Goal: Find contact information

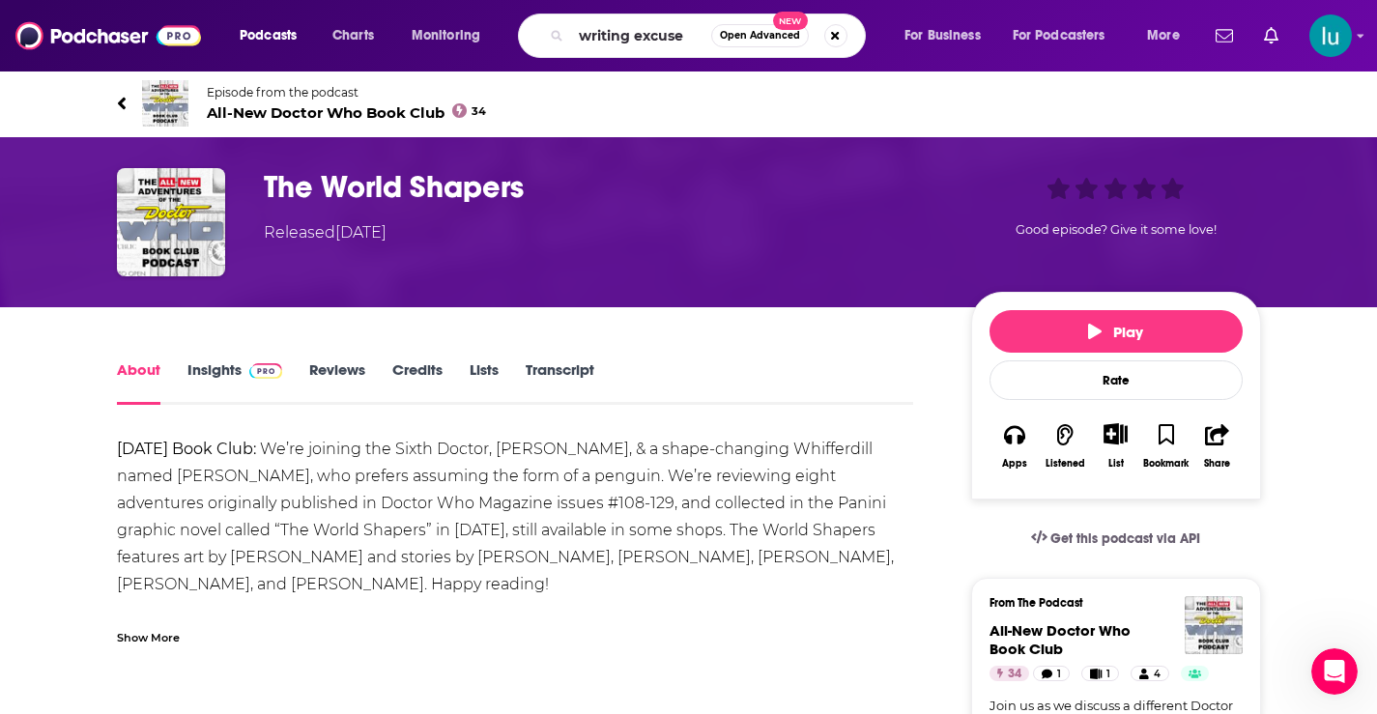
type input "writing excuses"
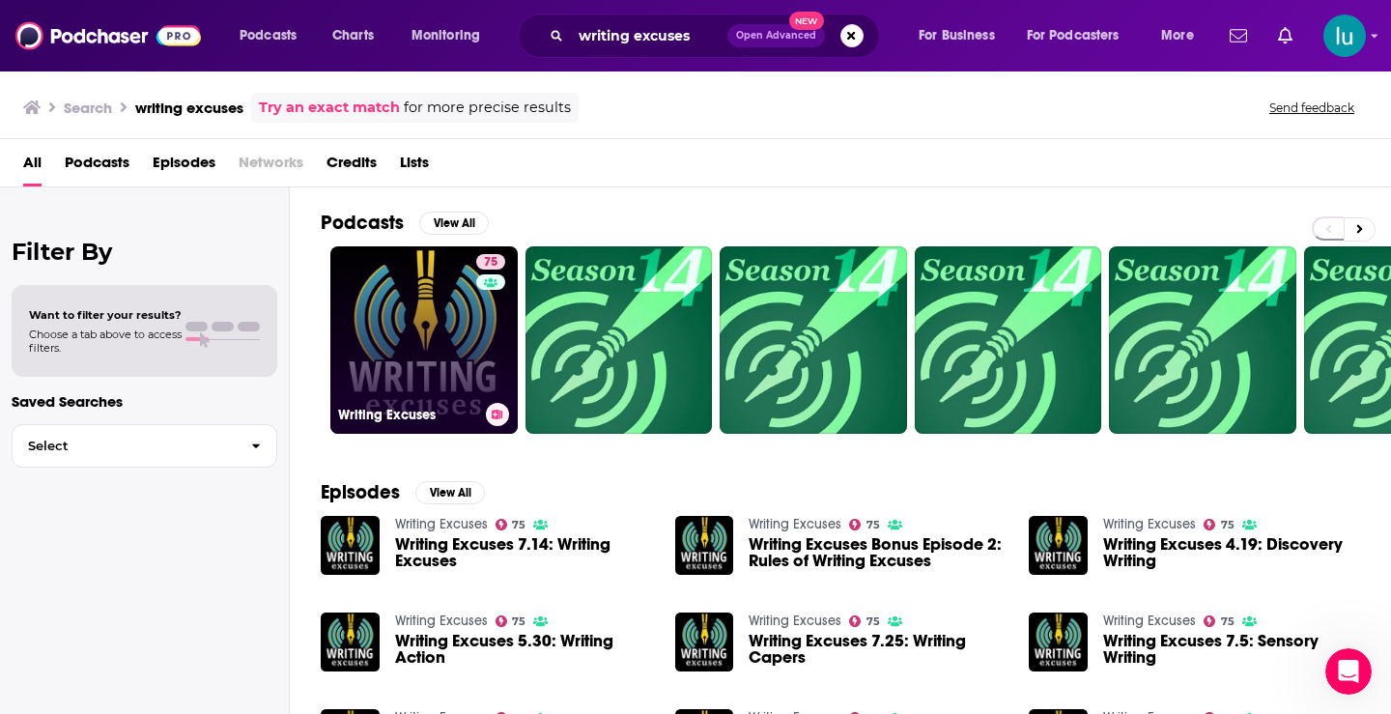
click at [424, 341] on link "75 Writing Excuses" at bounding box center [423, 339] width 187 height 187
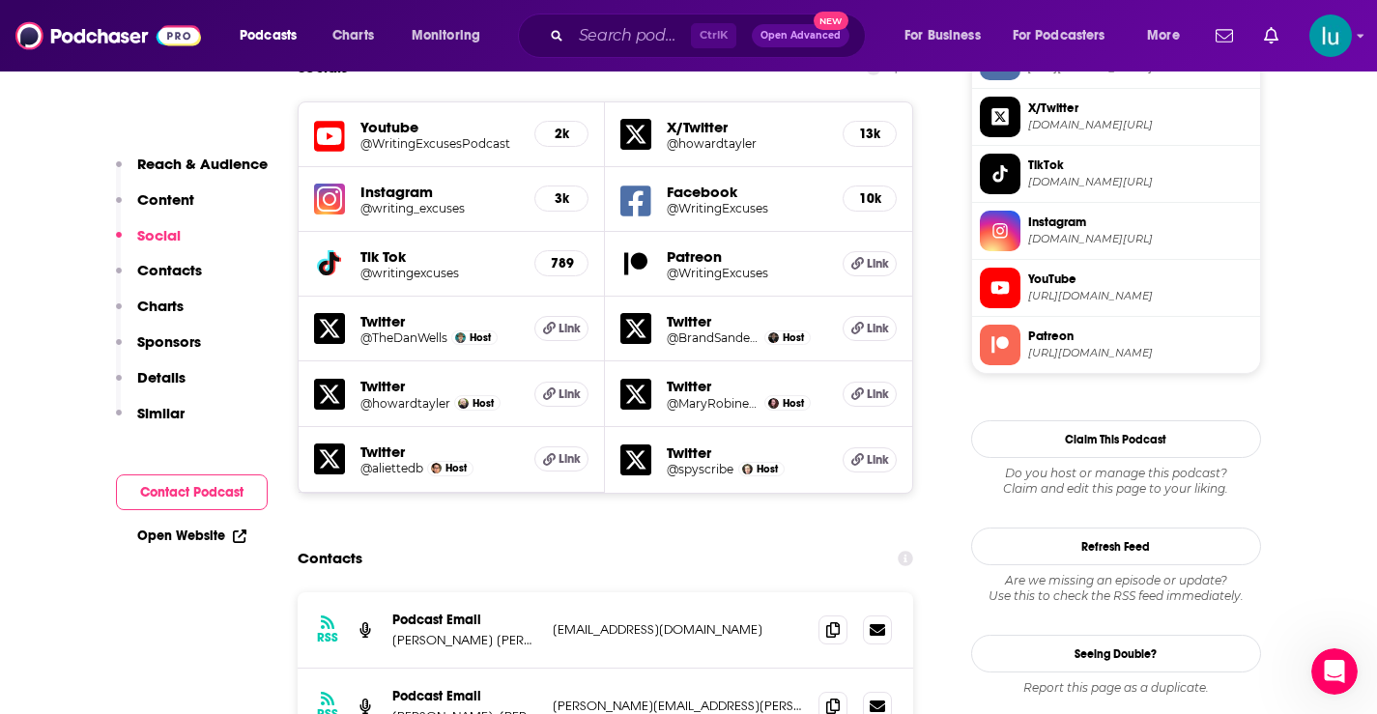
scroll to position [1803, 0]
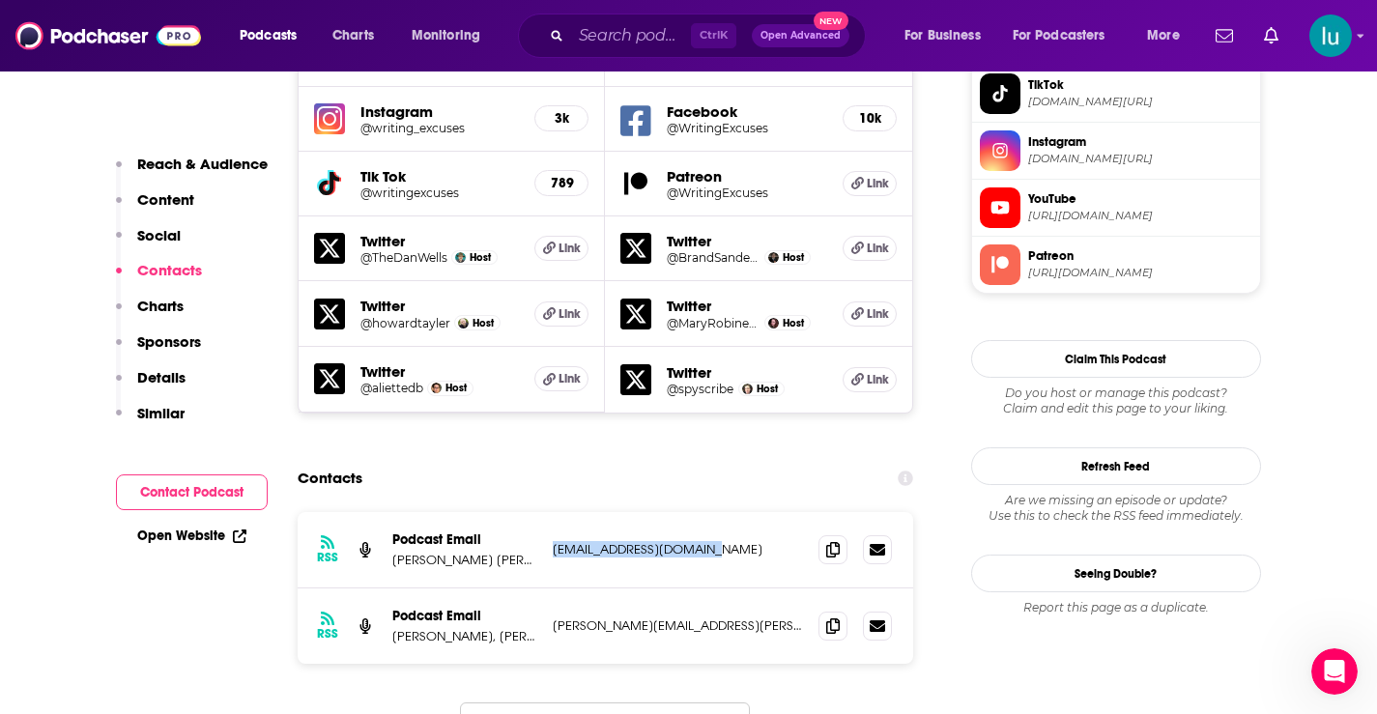
drag, startPoint x: 719, startPoint y: 457, endPoint x: 539, endPoint y: 457, distance: 179.7
click at [539, 512] on div "RSS Podcast Email [PERSON_NAME] [PERSON_NAME], [PERSON_NAME], [PERSON_NAME], an…" at bounding box center [606, 550] width 616 height 76
copy div "ongWan Song, [PERSON_NAME], [PERSON_NAME], and [PERSON_NAME] [EMAIL_ADDRESS][DO…"
drag, startPoint x: 725, startPoint y: 528, endPoint x: 548, endPoint y: 529, distance: 176.8
click at [548, 588] on div "RSS Podcast Email [PERSON_NAME], [PERSON_NAME], [PERSON_NAME], and [PERSON_NAME…" at bounding box center [606, 625] width 616 height 75
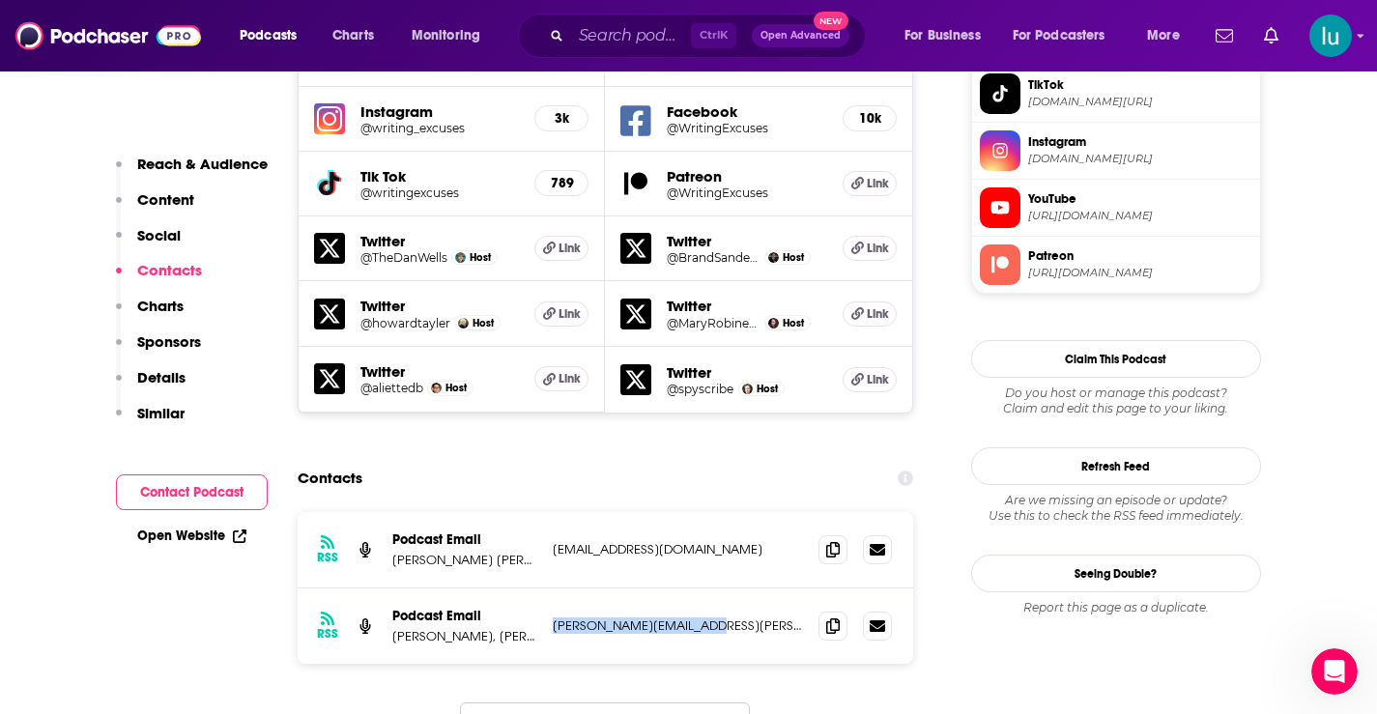
copy p "[PERSON_NAME][EMAIL_ADDRESS][PERSON_NAME][DOMAIN_NAME]"
drag, startPoint x: 714, startPoint y: 451, endPoint x: 553, endPoint y: 452, distance: 161.4
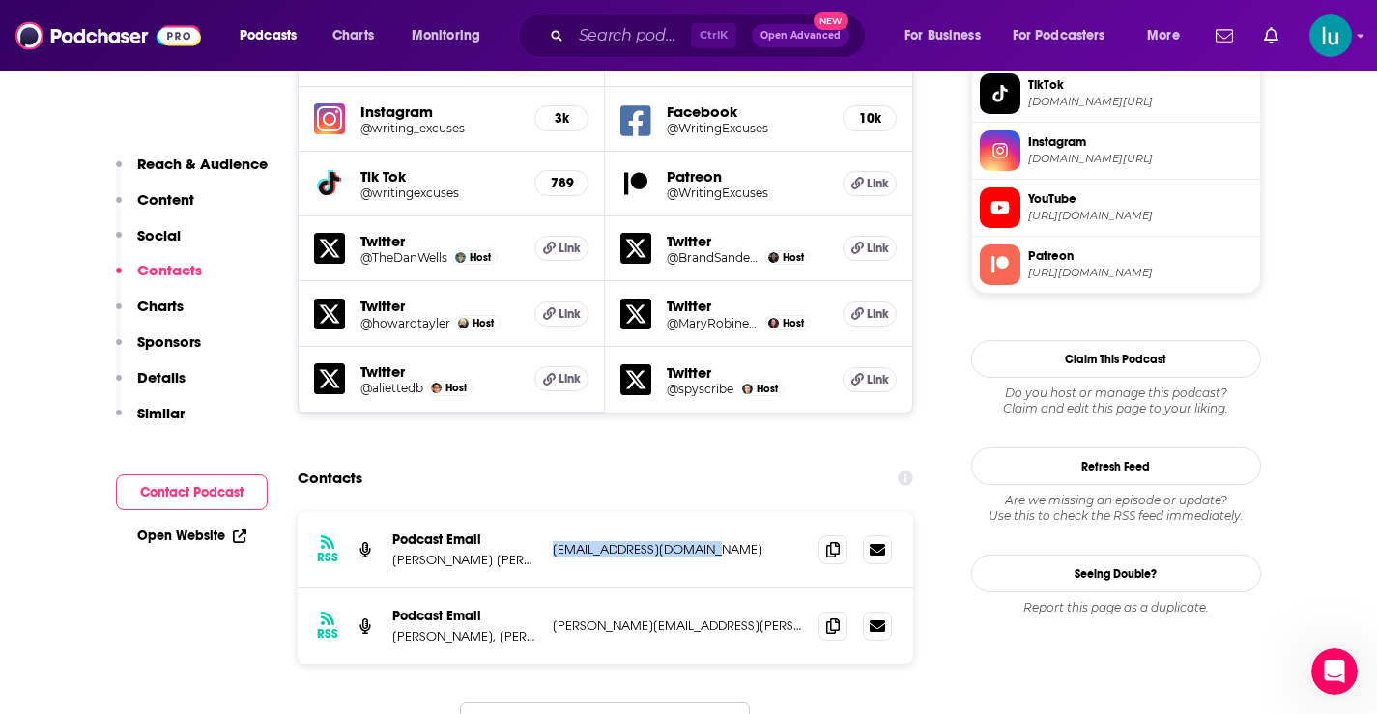
click at [550, 512] on div "RSS Podcast Email [PERSON_NAME] [PERSON_NAME], [PERSON_NAME], [PERSON_NAME], an…" at bounding box center [606, 550] width 616 height 76
copy p "[EMAIL_ADDRESS][DOMAIN_NAME]"
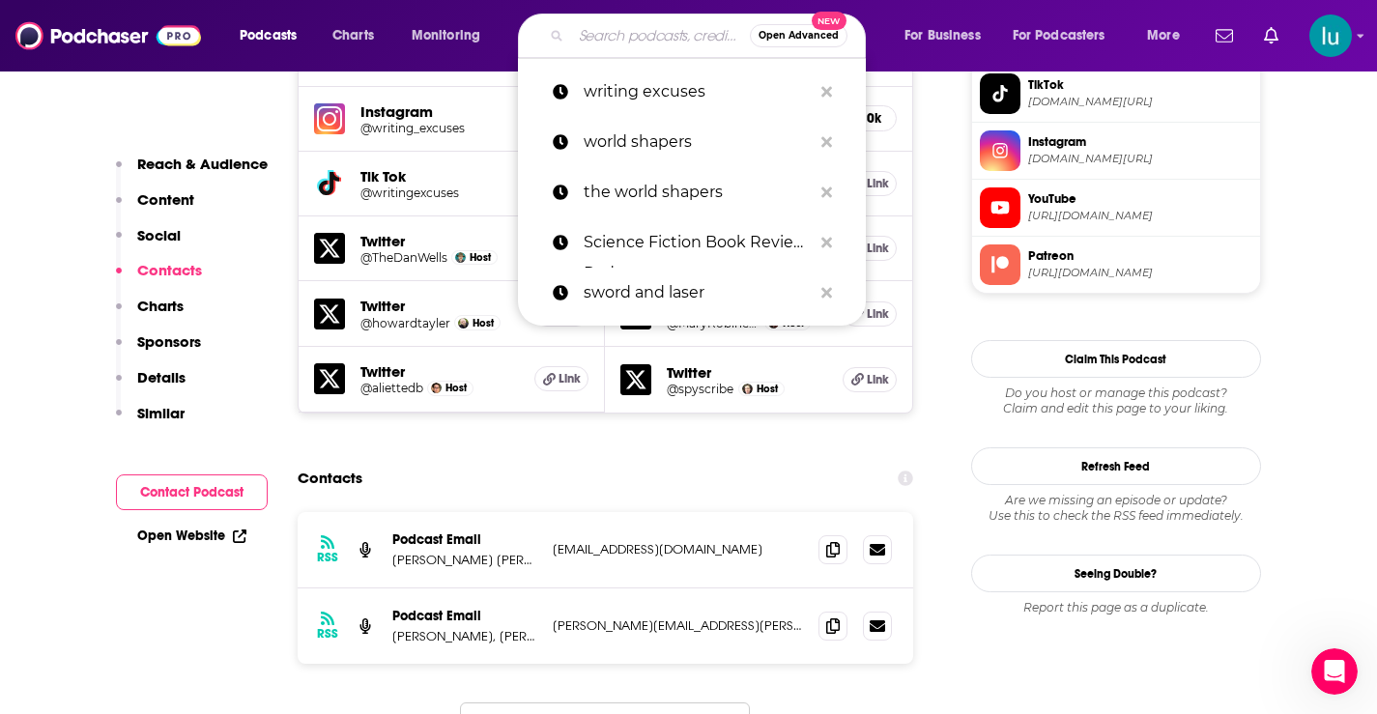
click at [588, 30] on input "Search podcasts, credits, & more..." at bounding box center [660, 35] width 179 height 31
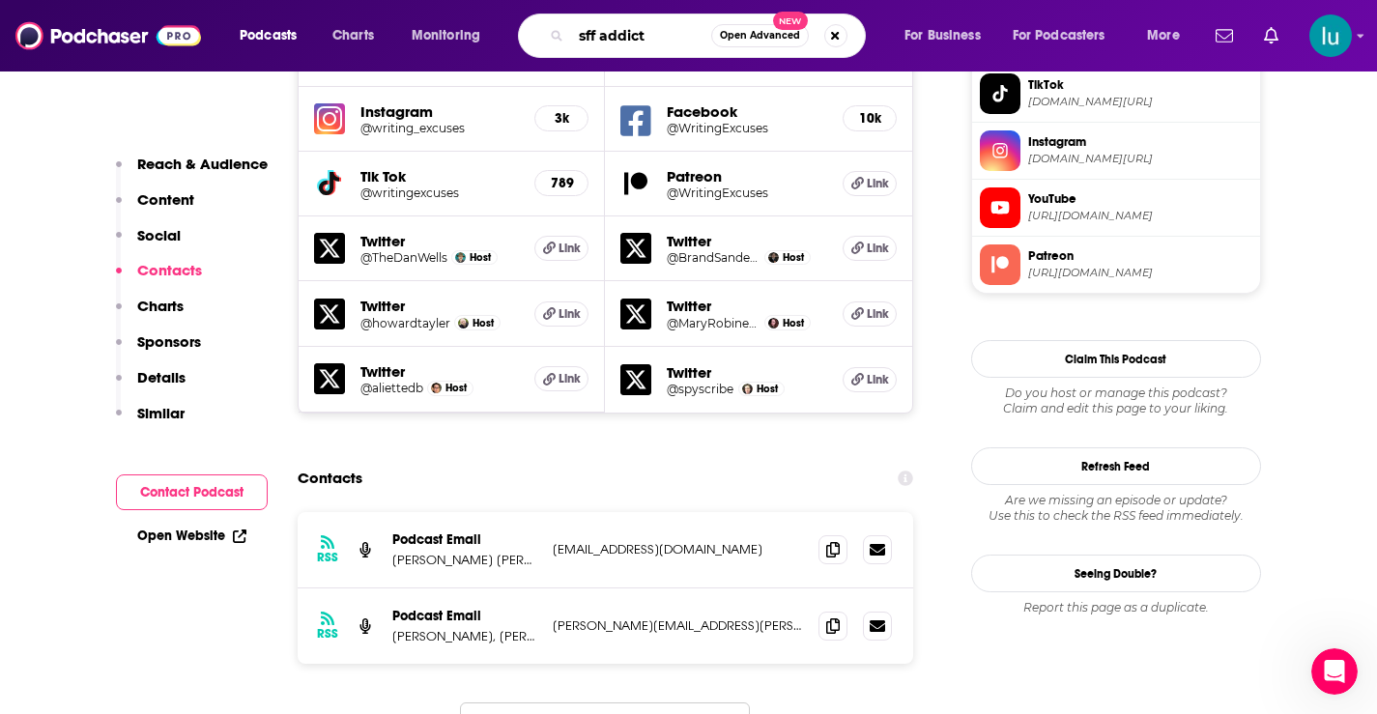
type input "sff addicts"
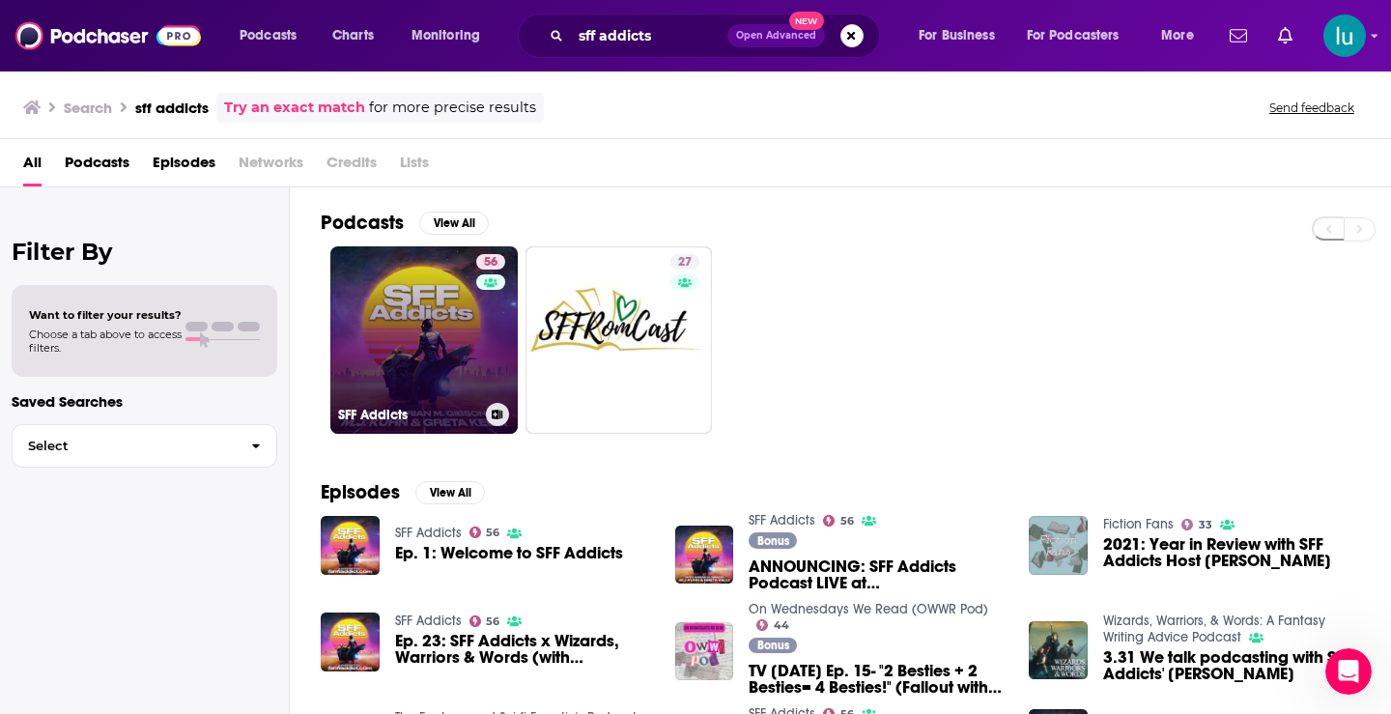
click at [425, 349] on link "56 SFF Addicts" at bounding box center [423, 339] width 187 height 187
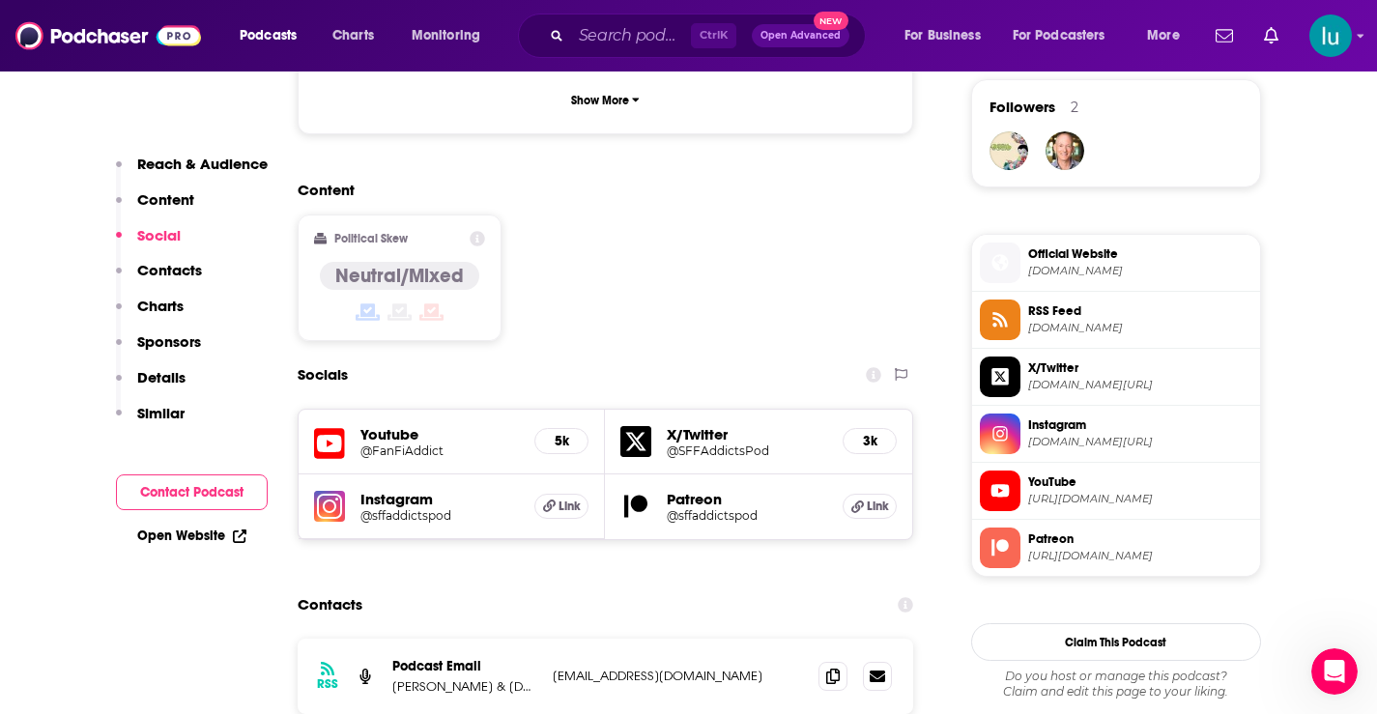
scroll to position [1449, 0]
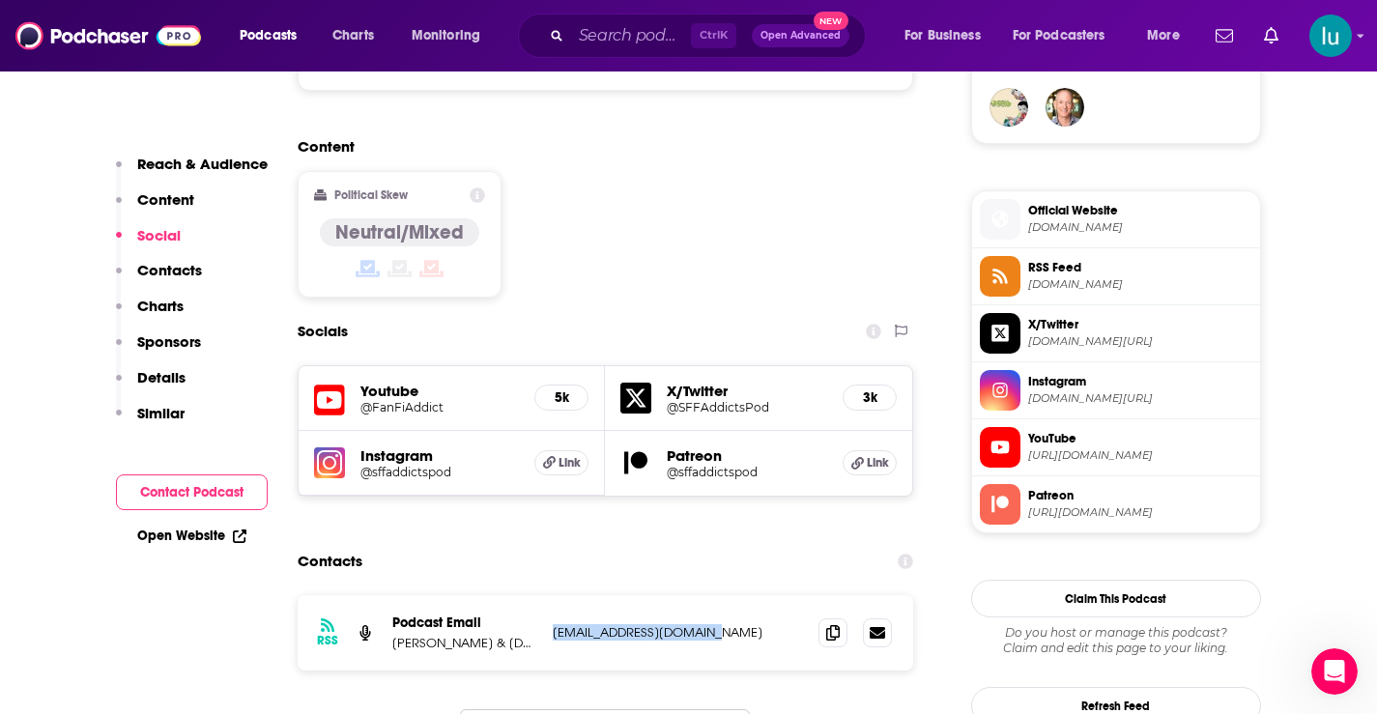
drag, startPoint x: 715, startPoint y: 565, endPoint x: 567, endPoint y: 574, distance: 148.1
click at [547, 595] on div "RSS Podcast Email [PERSON_NAME] & [DOMAIN_NAME] [EMAIL_ADDRESS][DOMAIN_NAME] [E…" at bounding box center [606, 632] width 616 height 75
copy p "[EMAIL_ADDRESS][DOMAIN_NAME]"
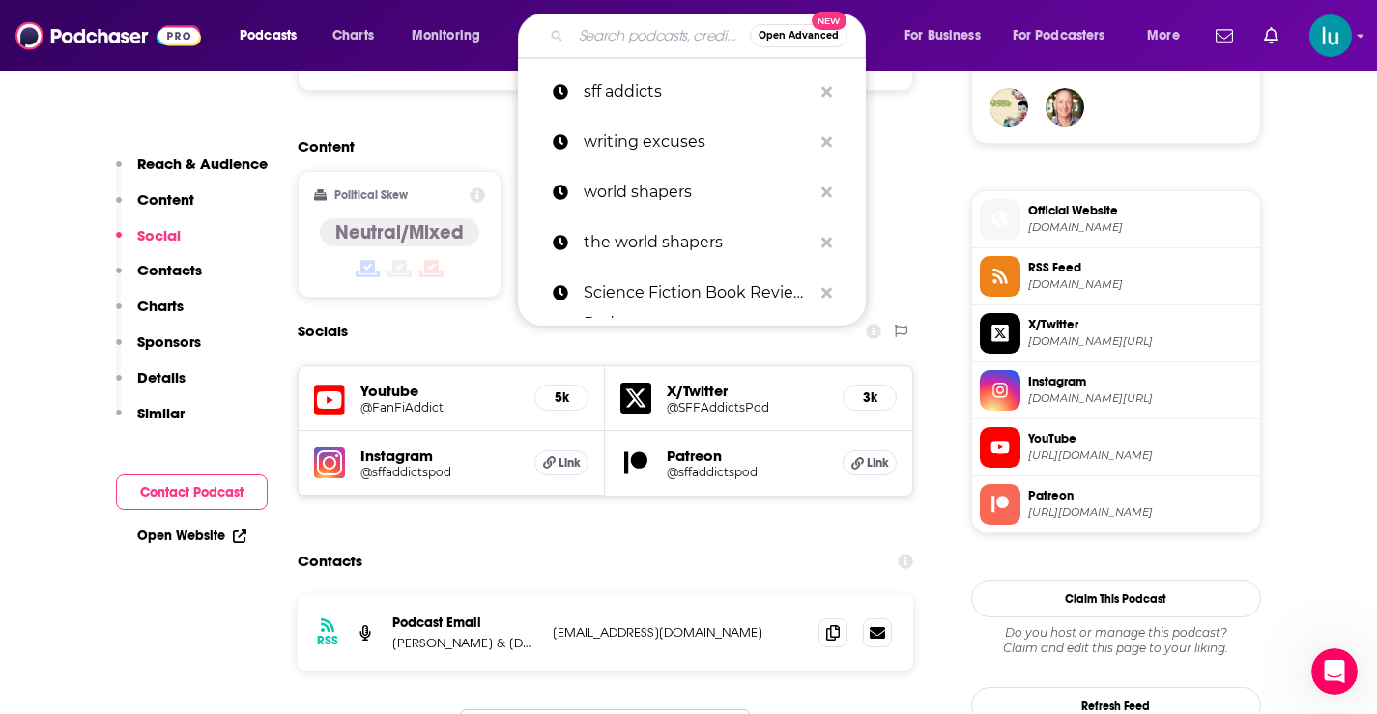
click at [586, 37] on input "Search podcasts, credits, & more..." at bounding box center [660, 35] width 179 height 31
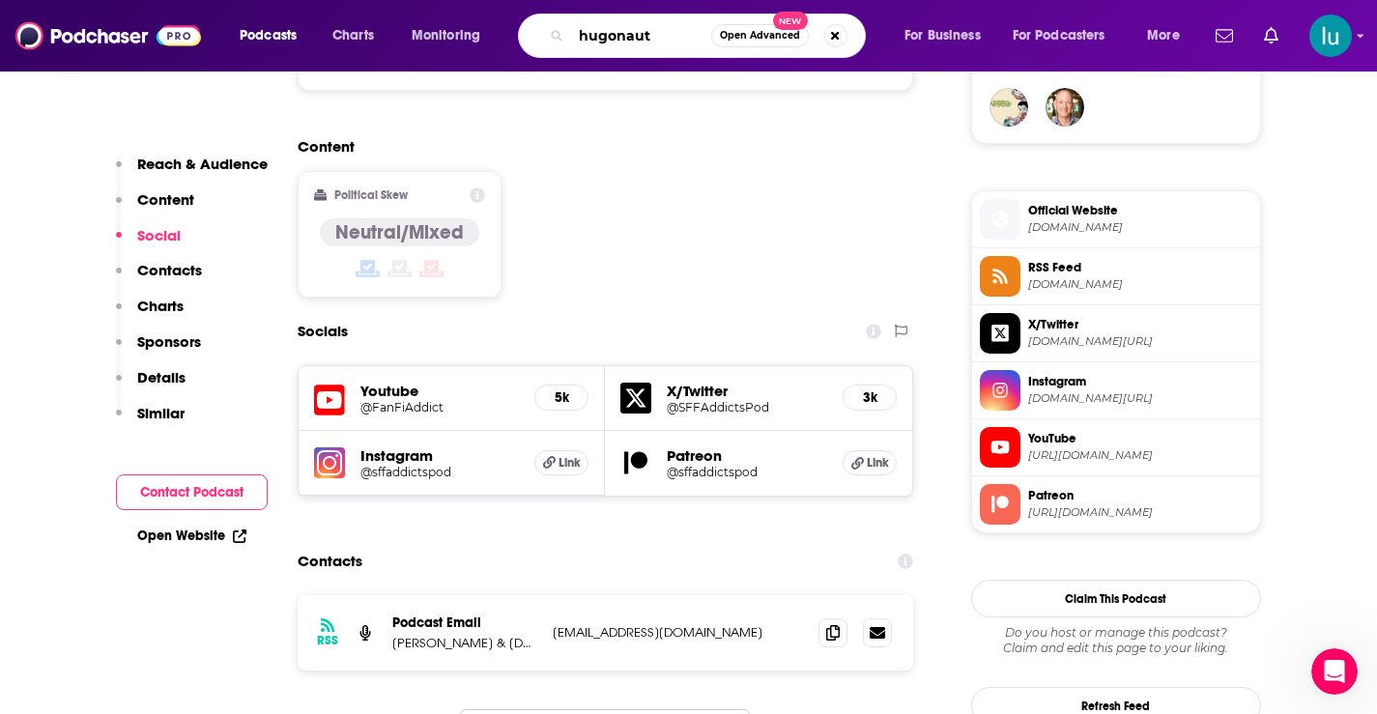
type input "hugonauts"
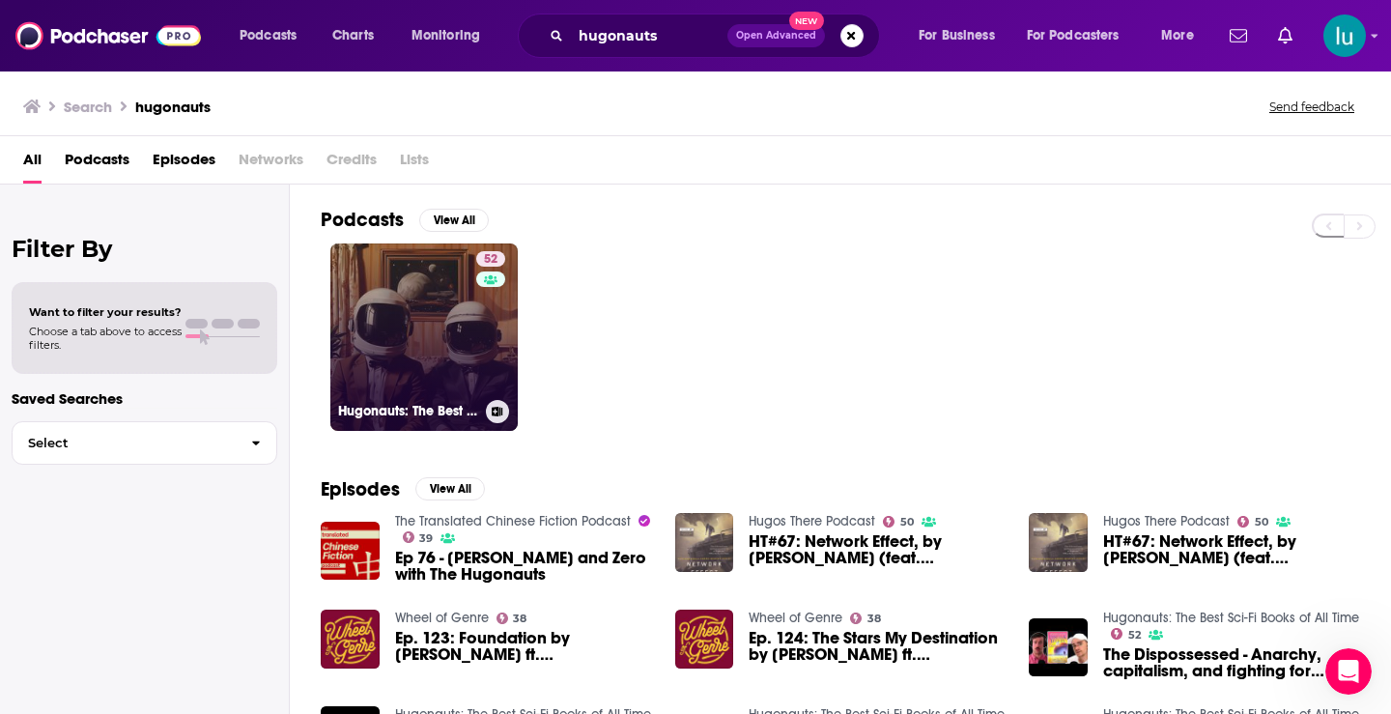
click at [425, 346] on link "52 Hugonauts: The Best Sci-Fi Books of All Time" at bounding box center [423, 336] width 187 height 187
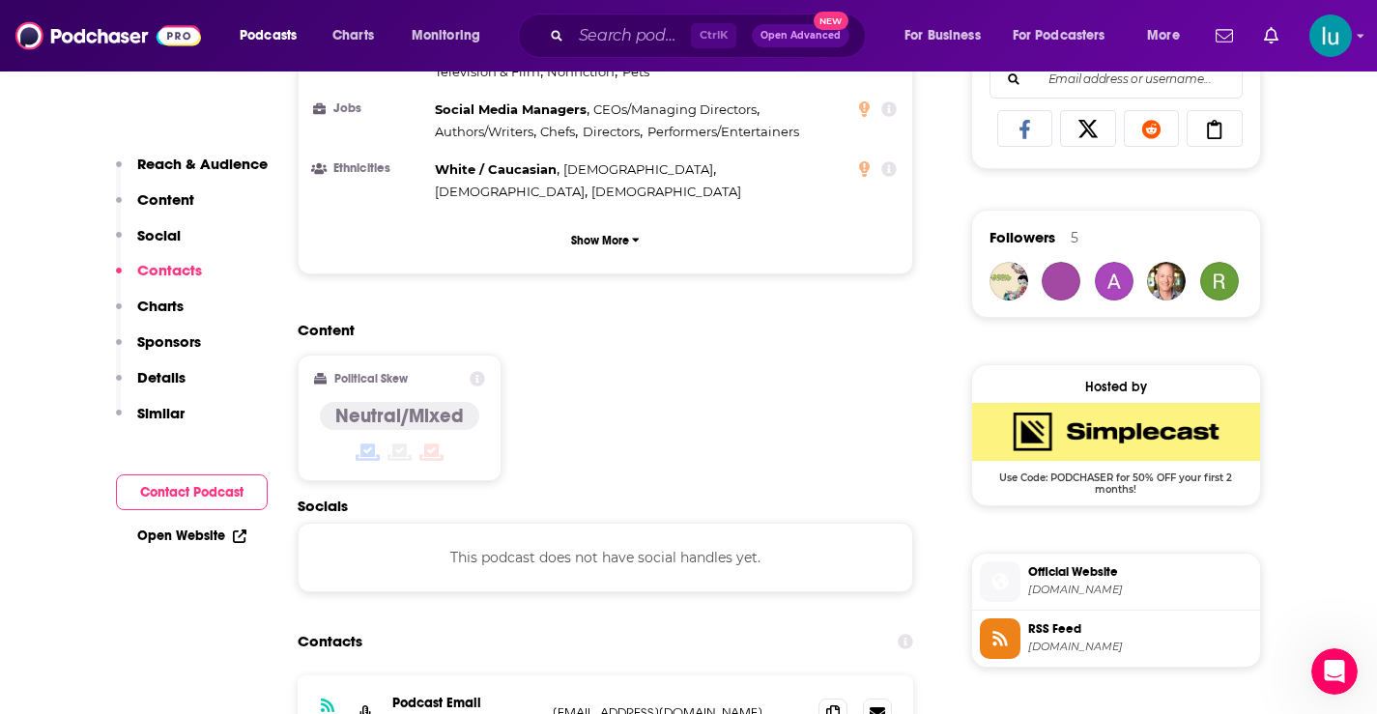
scroll to position [1502, 0]
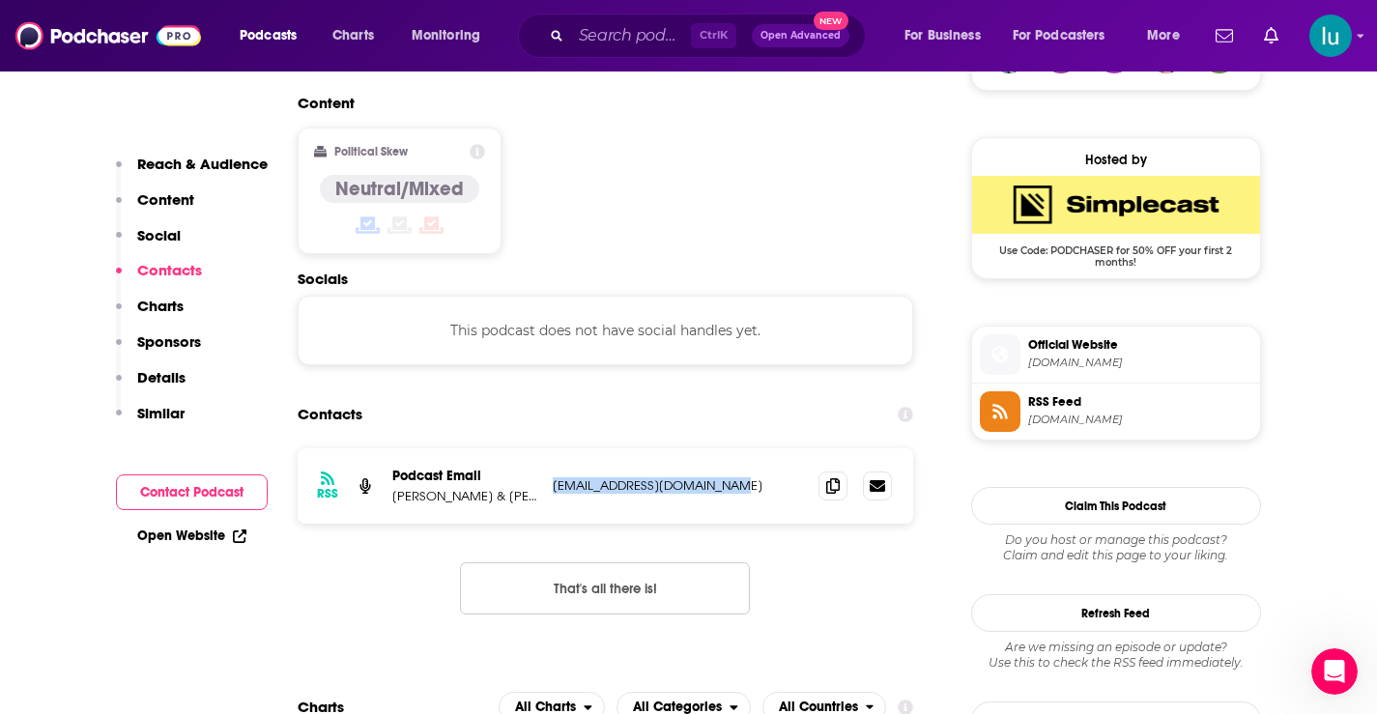
drag, startPoint x: 553, startPoint y: 385, endPoint x: 758, endPoint y: 385, distance: 204.8
click at [758, 477] on p "[EMAIL_ADDRESS][DOMAIN_NAME]" at bounding box center [678, 485] width 251 height 16
copy p "[EMAIL_ADDRESS][DOMAIN_NAME]"
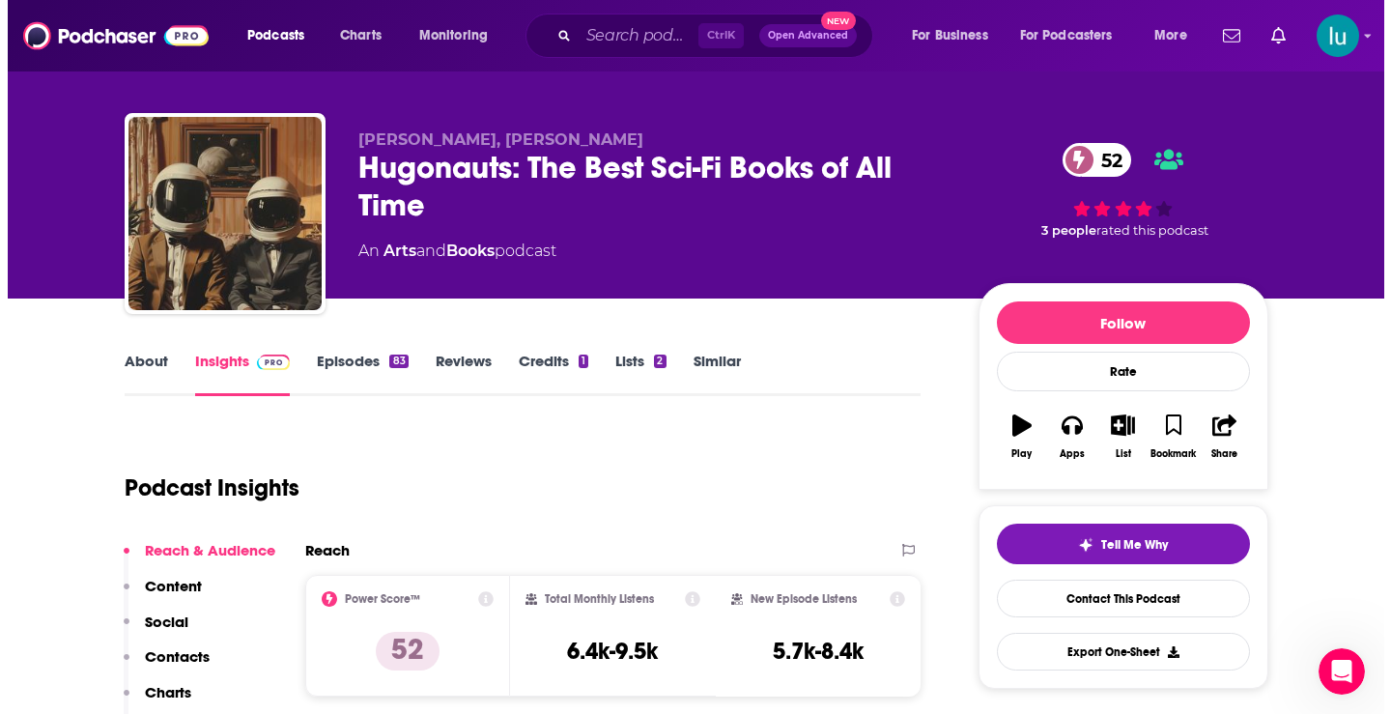
scroll to position [0, 0]
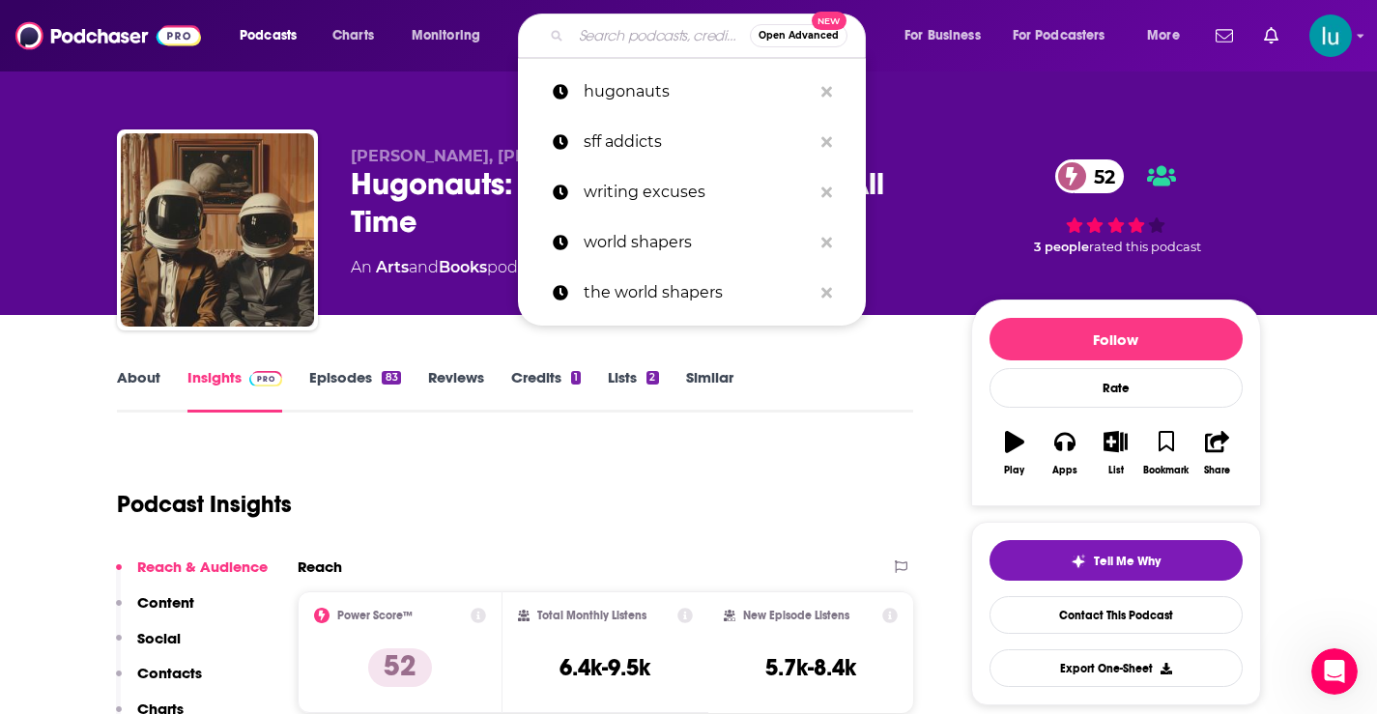
click at [597, 31] on input "Search podcasts, credits, & more..." at bounding box center [660, 35] width 179 height 31
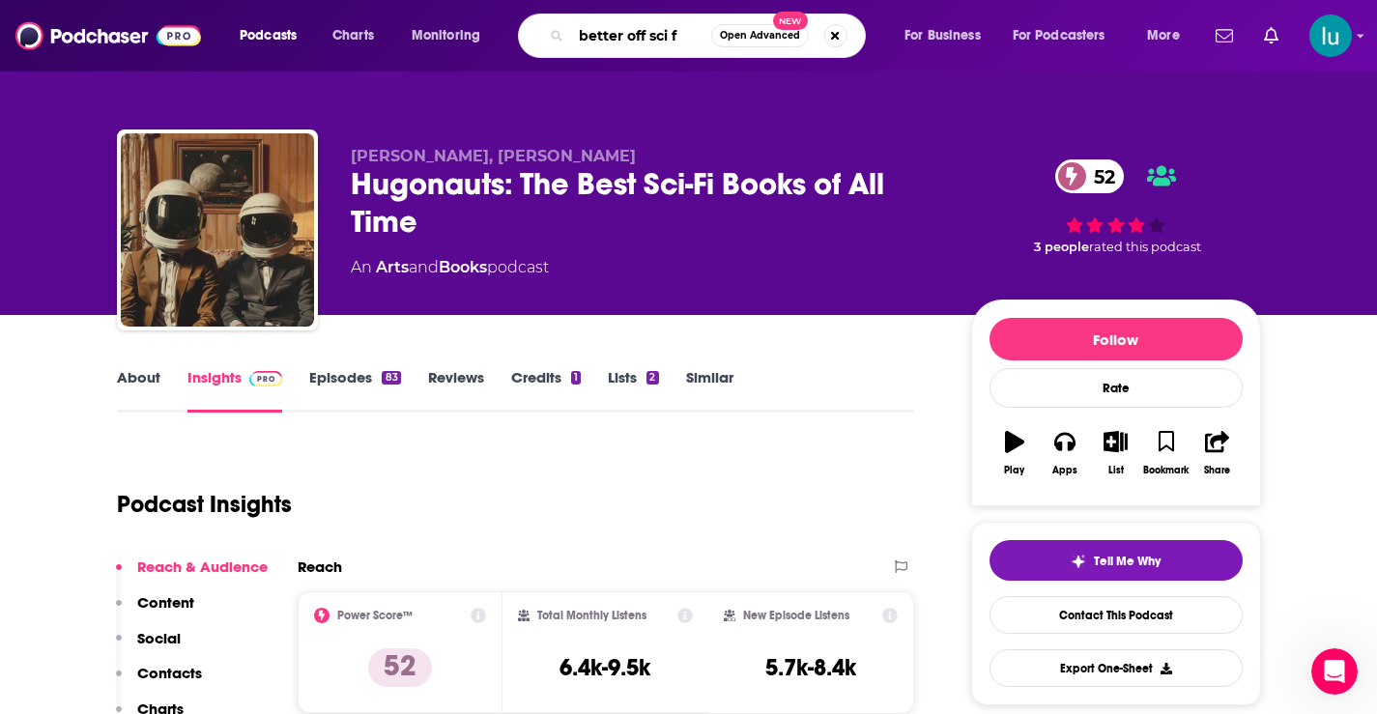
type input "better off sci fi"
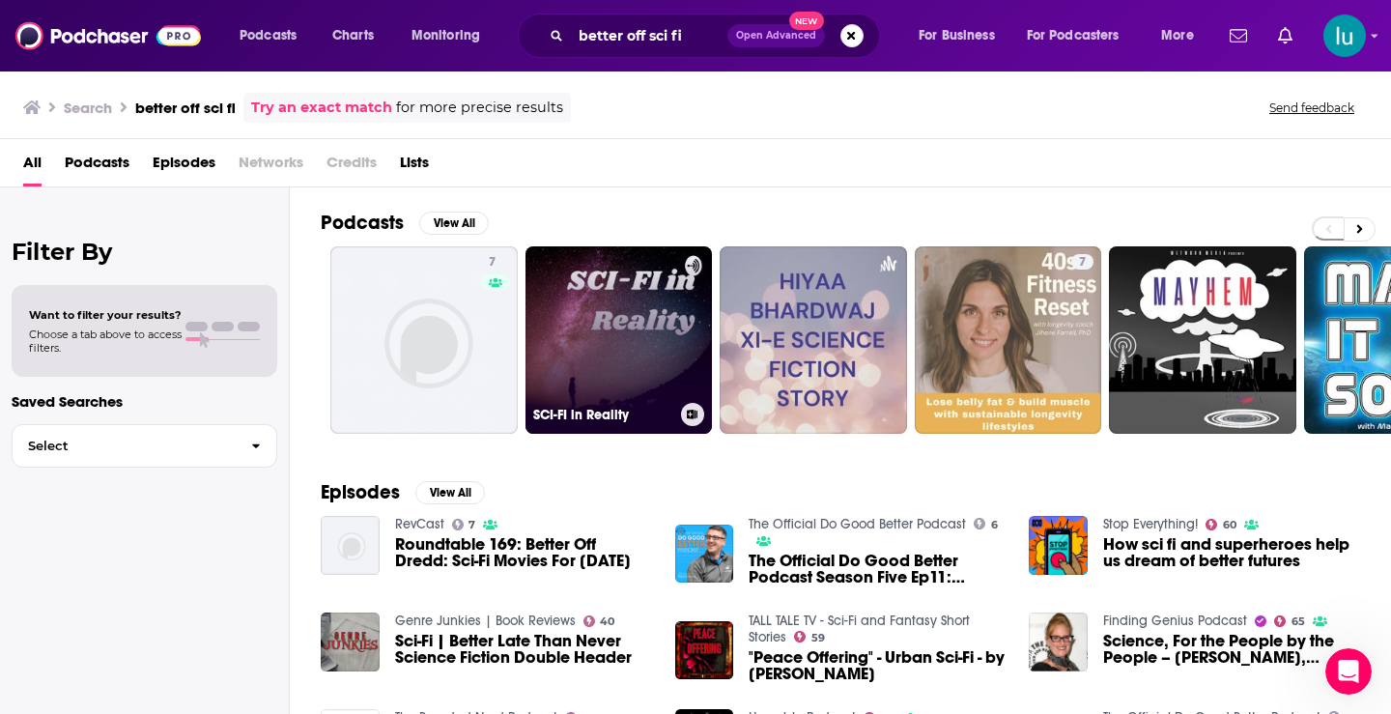
click at [607, 307] on link "SCI-FI in Reality" at bounding box center [619, 339] width 187 height 187
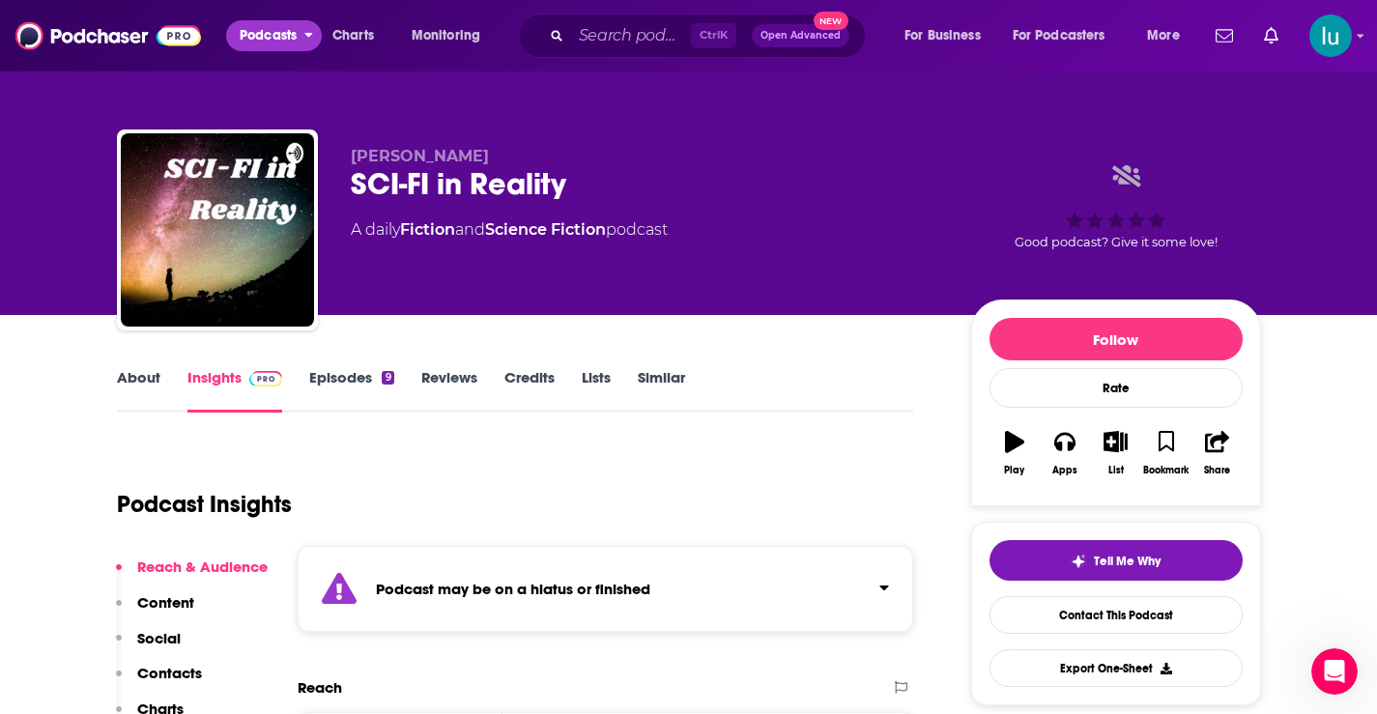
click at [261, 29] on span "Podcasts" at bounding box center [268, 35] width 57 height 27
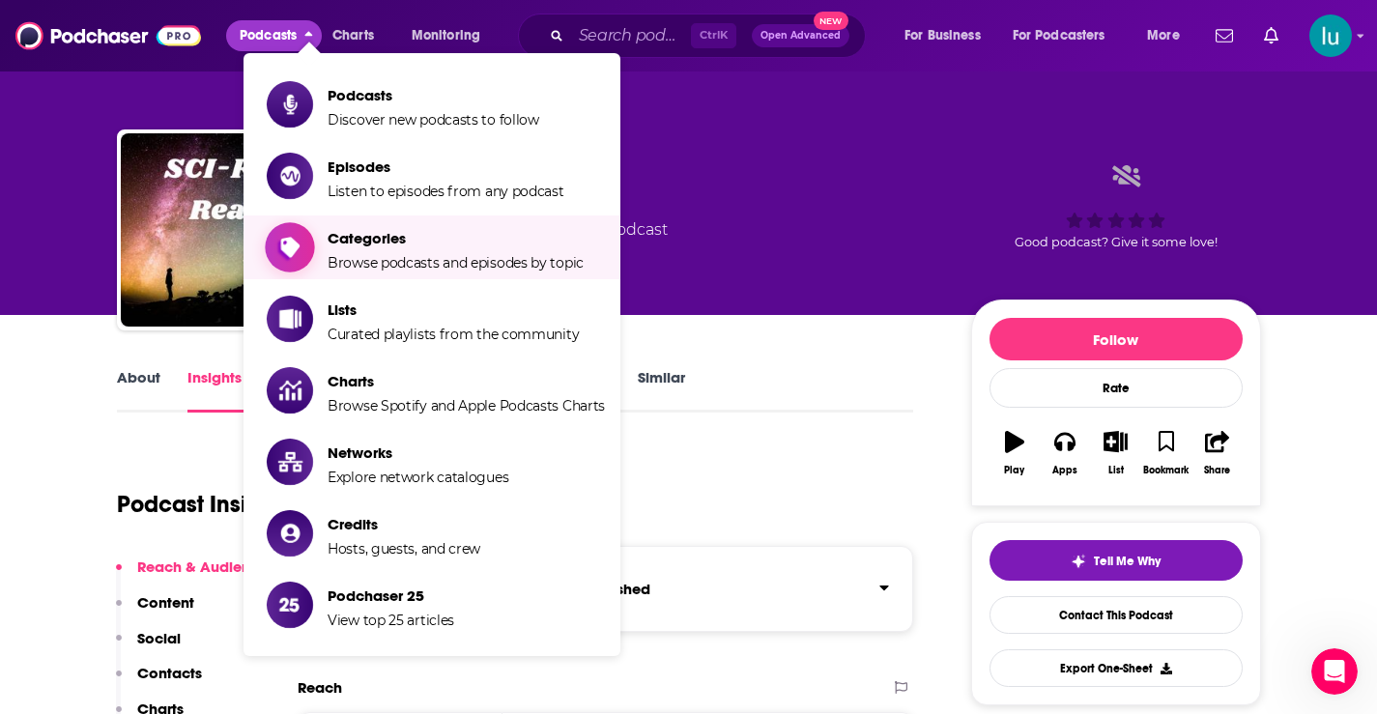
click at [347, 242] on span "Categories" at bounding box center [456, 238] width 256 height 18
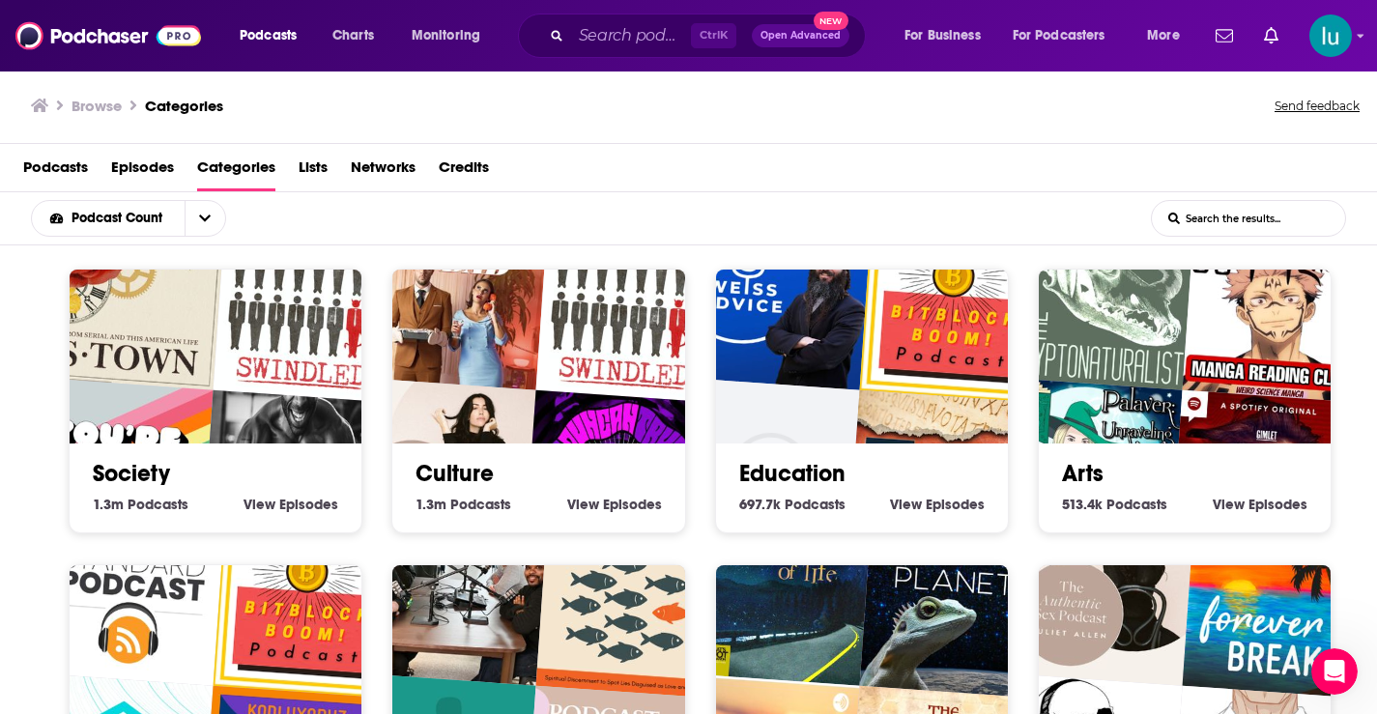
click at [542, 367] on img "Swindled" at bounding box center [629, 308] width 187 height 187
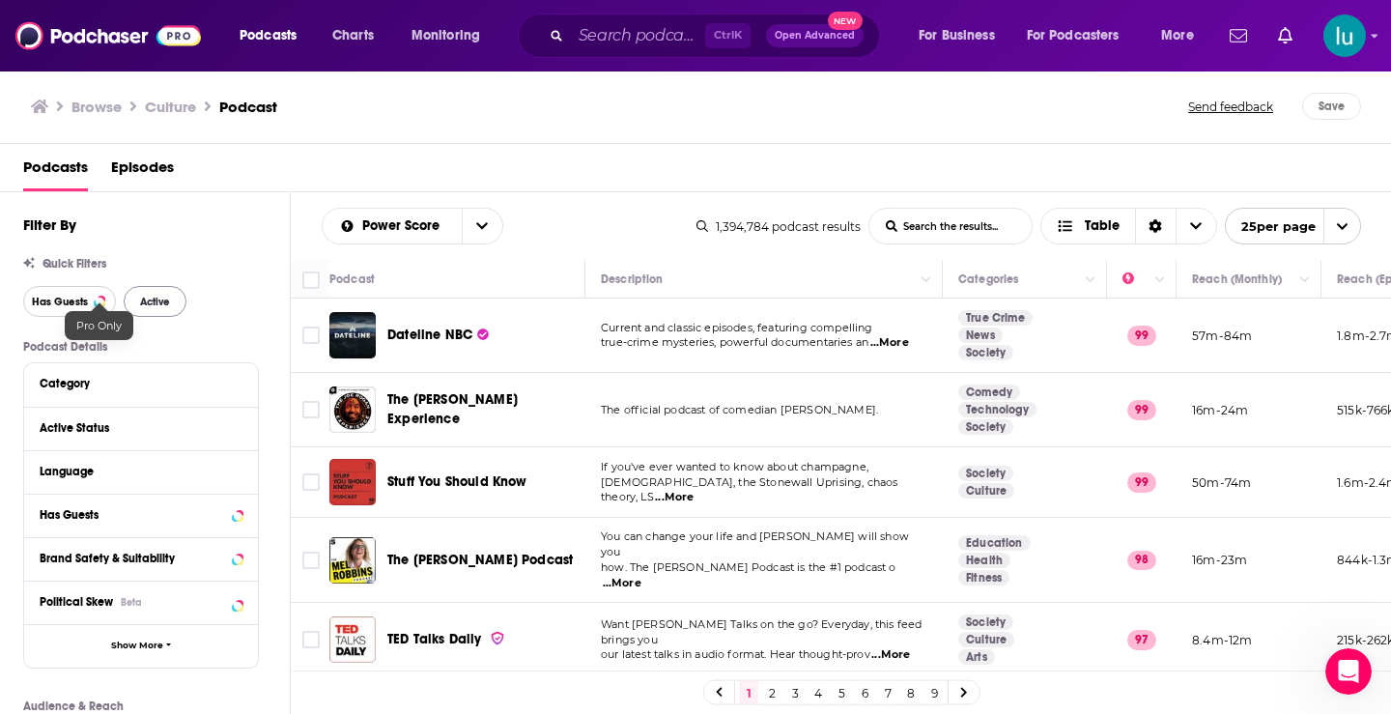
click at [77, 297] on span "Has Guests" at bounding box center [60, 302] width 56 height 11
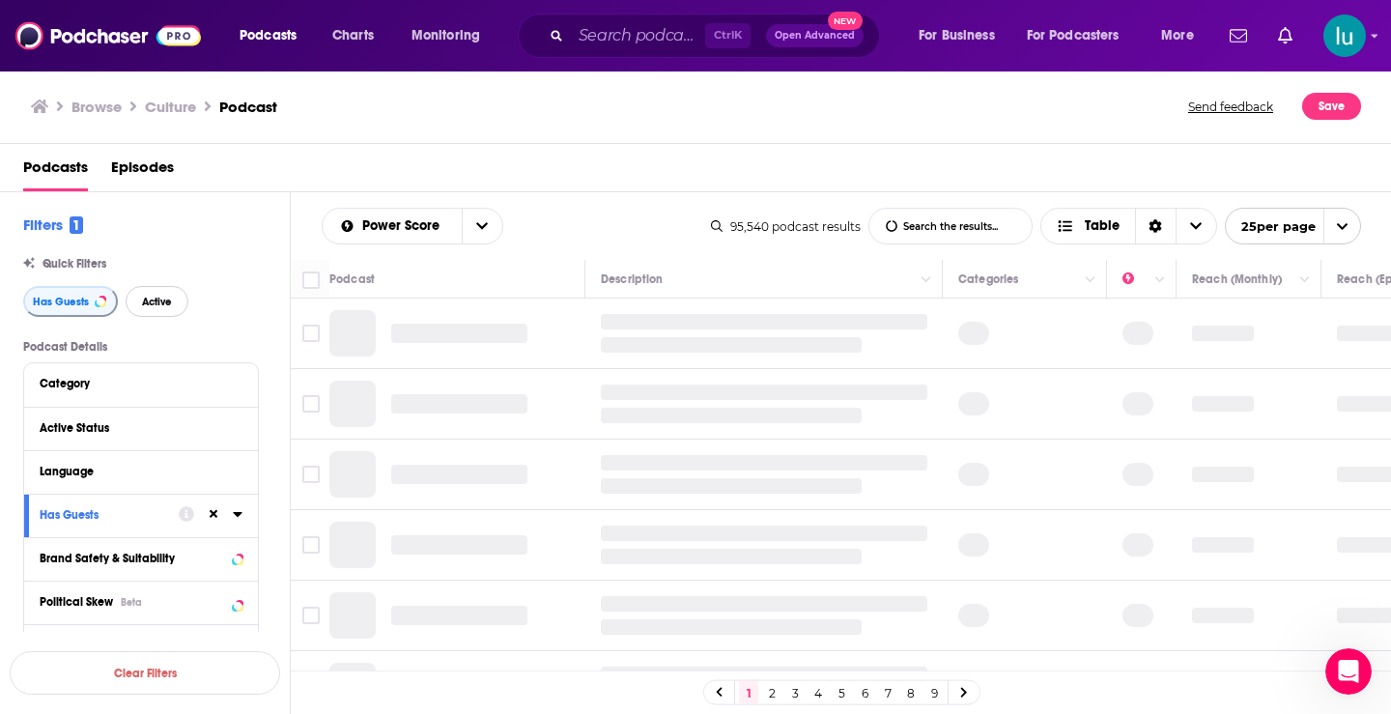
click at [164, 305] on span "Active" at bounding box center [157, 302] width 30 height 11
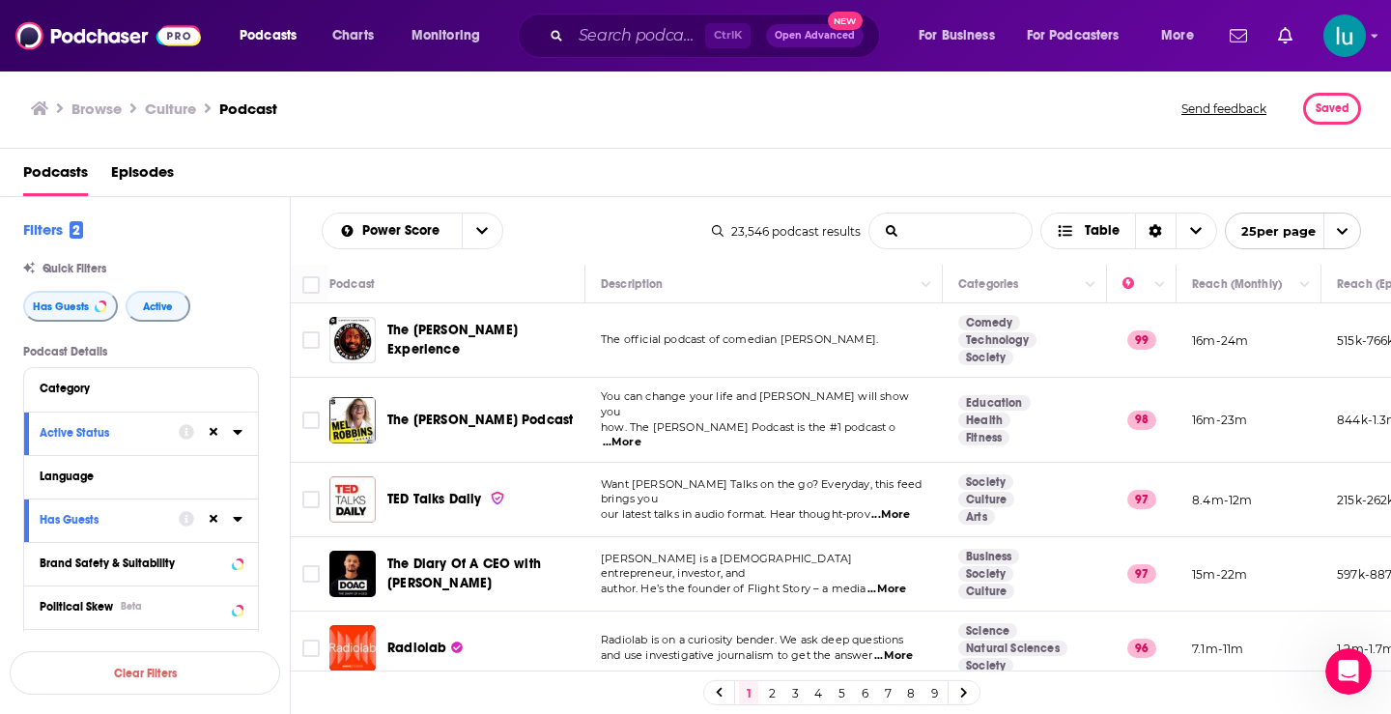
click at [916, 229] on input "List Search Input" at bounding box center [951, 231] width 162 height 35
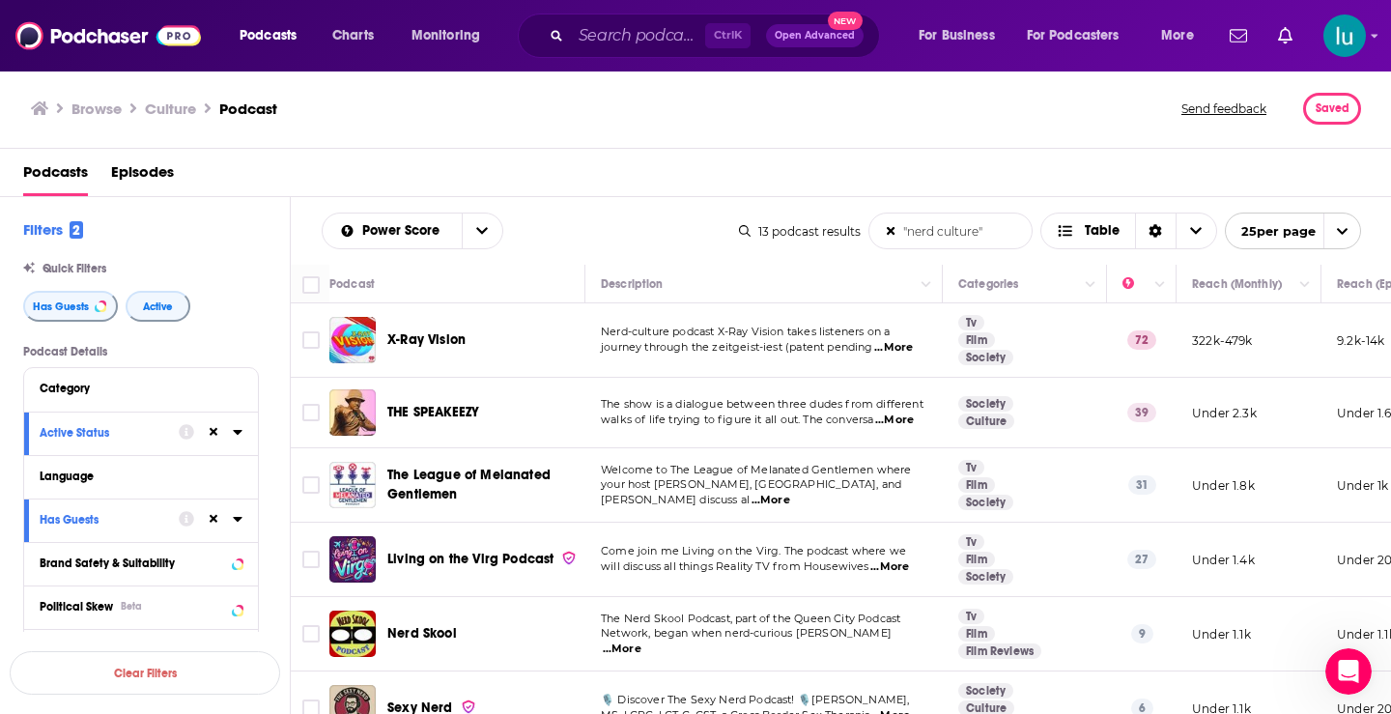
click at [905, 350] on span "...More" at bounding box center [893, 347] width 39 height 15
click at [899, 423] on span "...More" at bounding box center [894, 420] width 39 height 15
click at [906, 478] on p "Welcome to The League of Melanated Gentlemen where" at bounding box center [764, 470] width 326 height 15
click at [790, 493] on span "...More" at bounding box center [771, 500] width 39 height 15
click at [901, 566] on span "...More" at bounding box center [890, 566] width 39 height 15
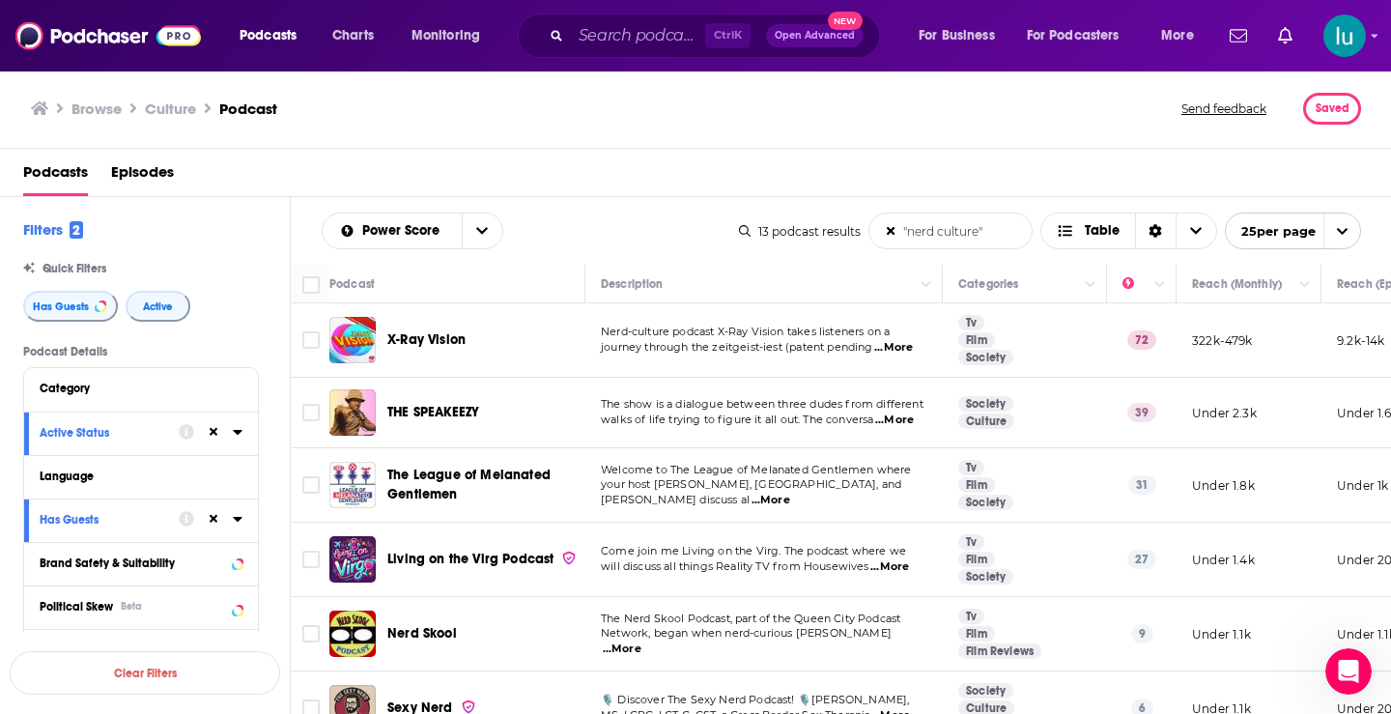
click at [642, 642] on span "...More" at bounding box center [622, 649] width 39 height 15
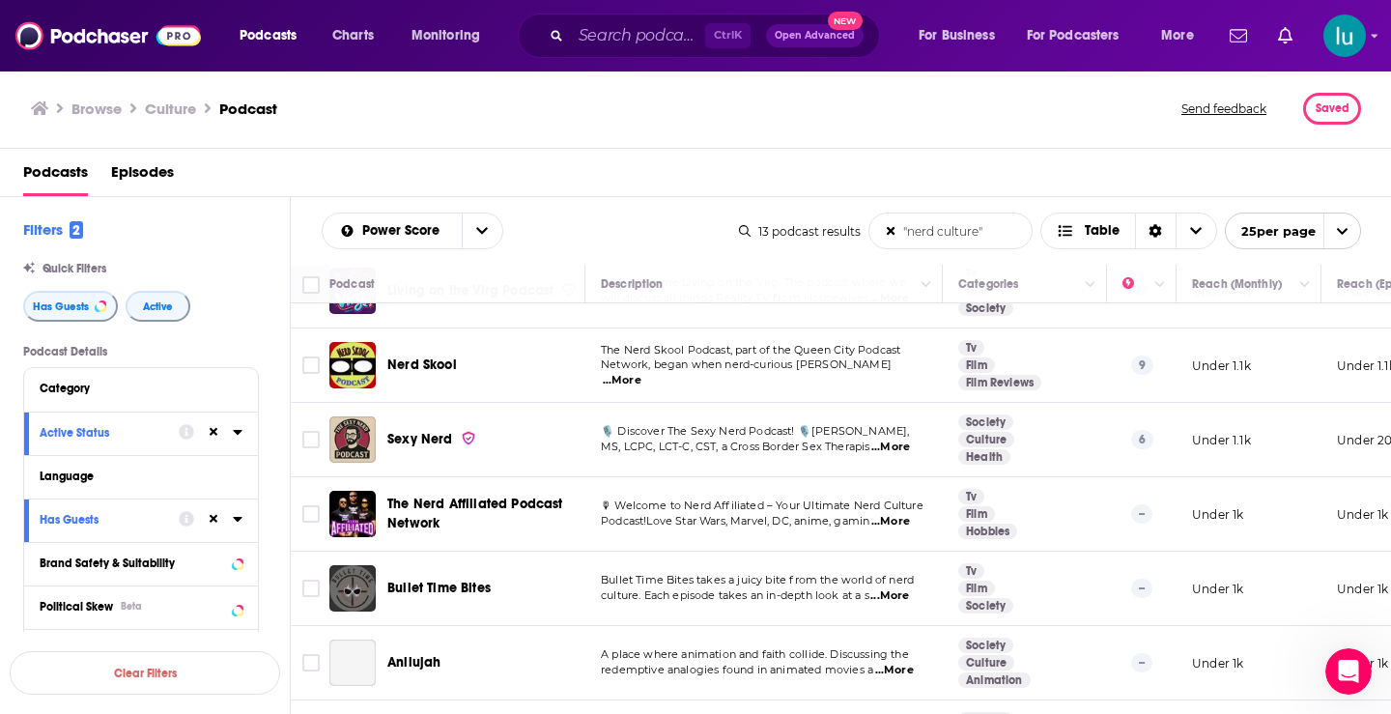
scroll to position [271, 0]
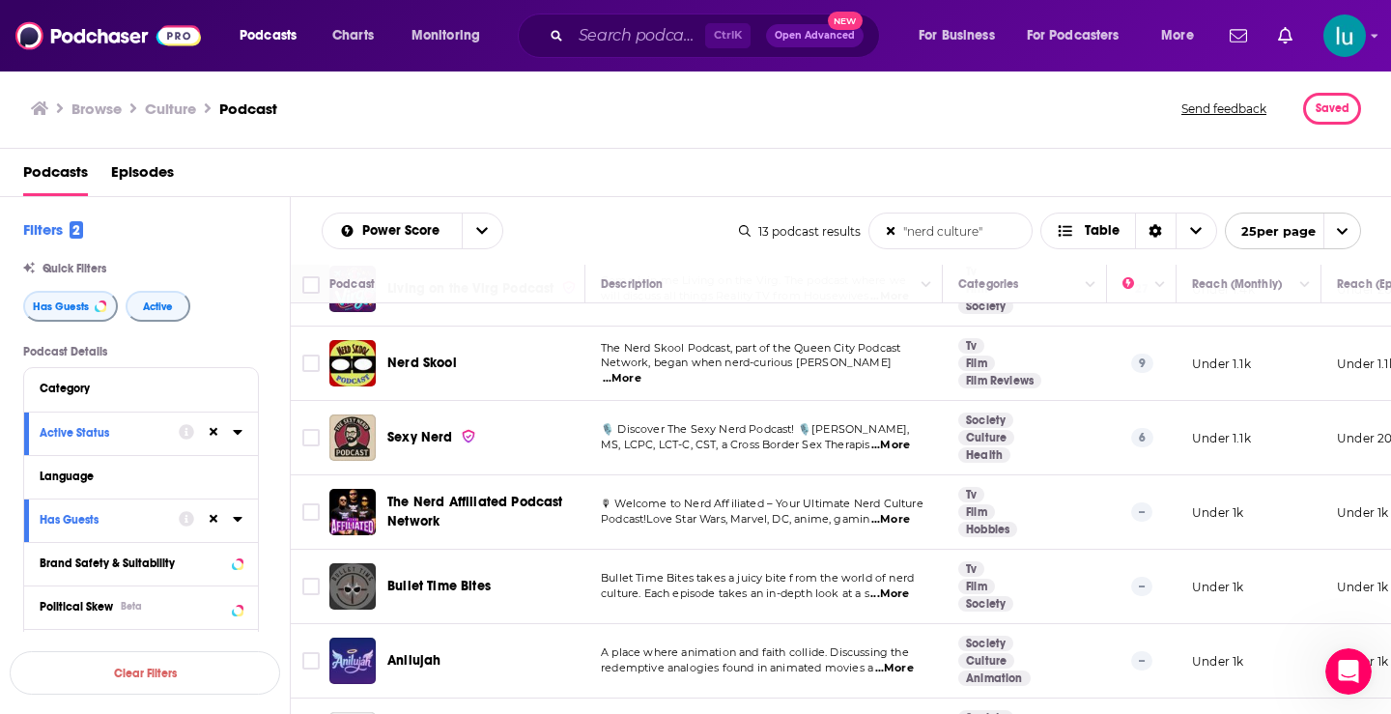
click at [894, 443] on span "...More" at bounding box center [891, 445] width 39 height 15
click at [908, 593] on span "...More" at bounding box center [890, 593] width 39 height 15
click at [902, 666] on span "...More" at bounding box center [894, 668] width 39 height 15
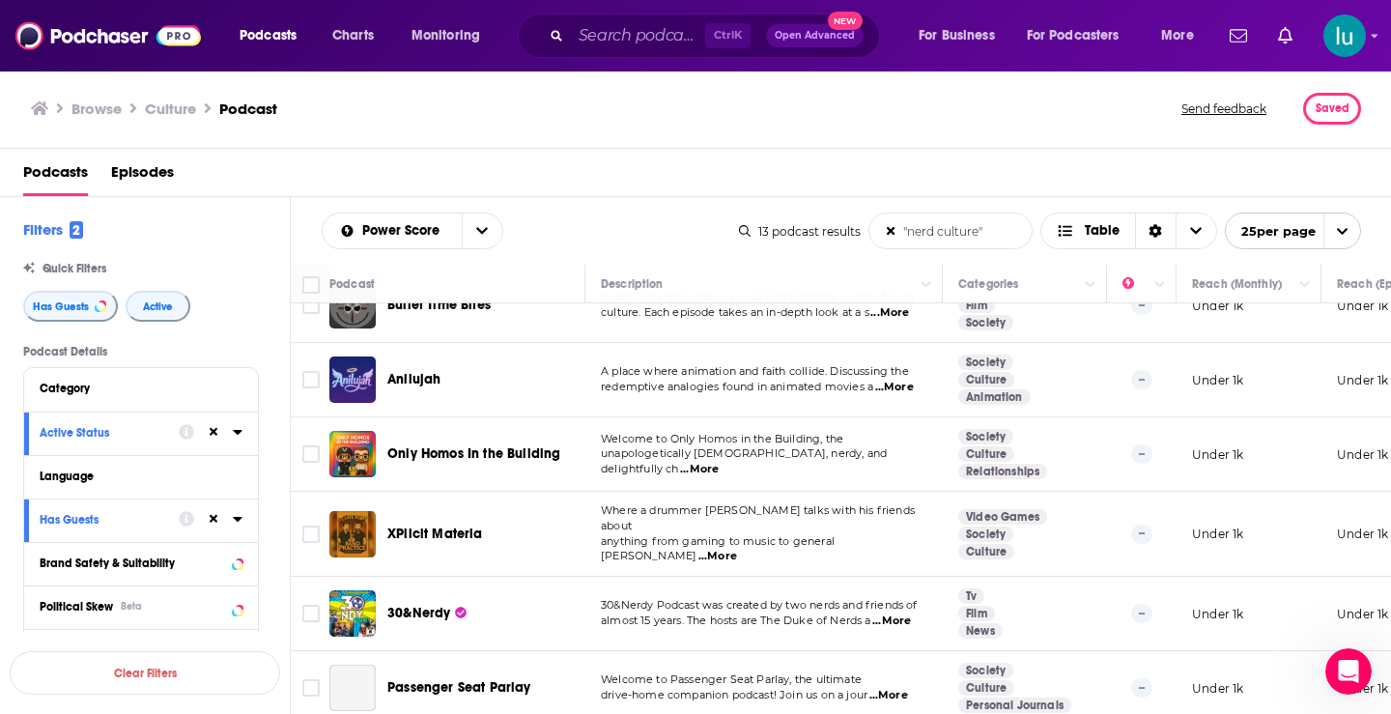
scroll to position [563, 0]
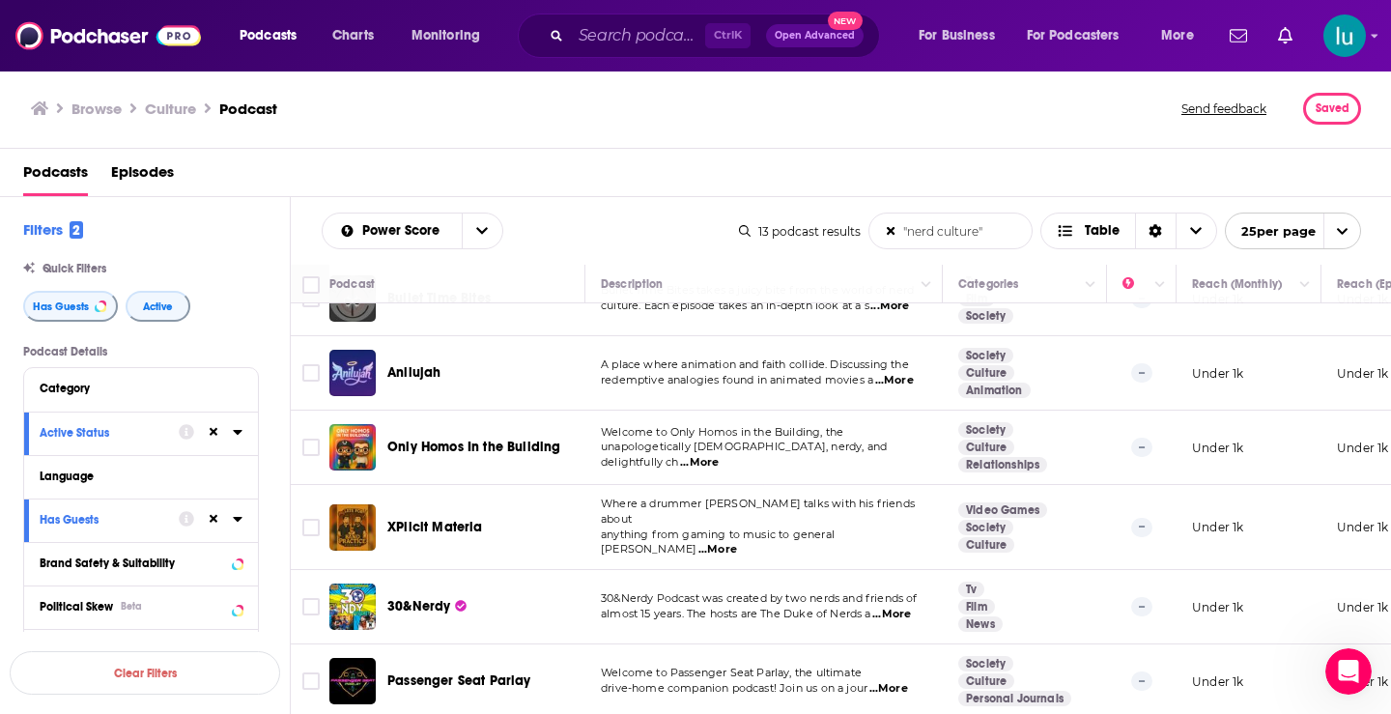
click at [737, 542] on span "...More" at bounding box center [718, 549] width 39 height 15
click at [900, 607] on span "...More" at bounding box center [892, 614] width 39 height 15
click at [897, 681] on span "...More" at bounding box center [889, 688] width 39 height 15
drag, startPoint x: 912, startPoint y: 234, endPoint x: 992, endPoint y: 222, distance: 81.0
click at [992, 221] on input ""nerd culture"" at bounding box center [951, 231] width 162 height 35
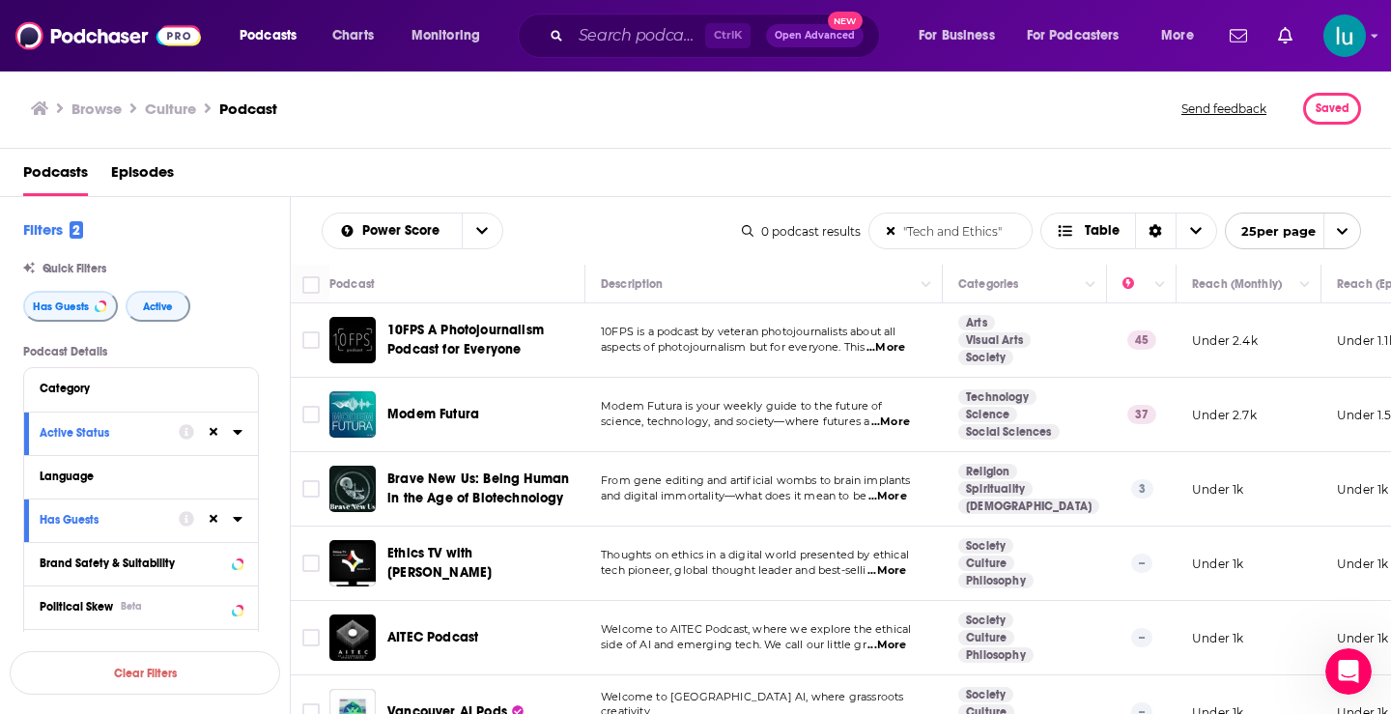
type input ""Tech and Ethics""
click at [904, 423] on span "...More" at bounding box center [891, 422] width 39 height 15
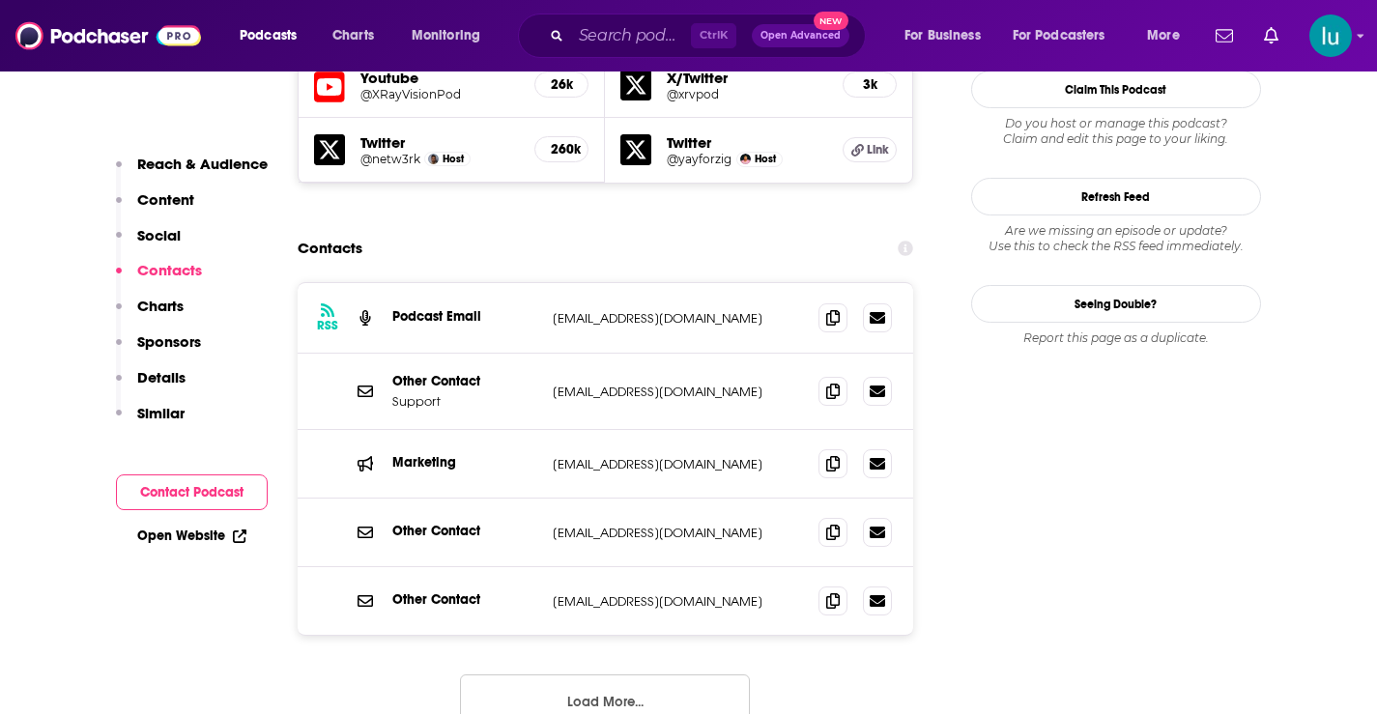
scroll to position [1804, 0]
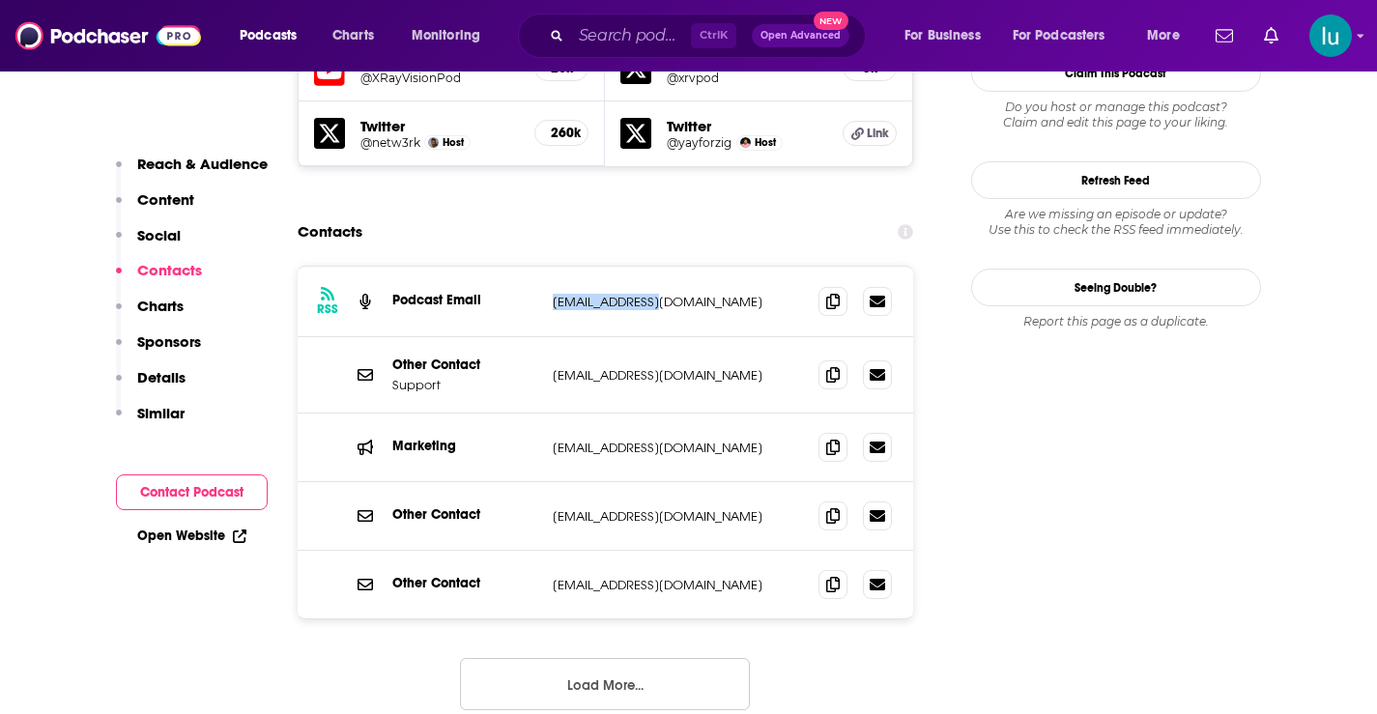
drag, startPoint x: 684, startPoint y: 187, endPoint x: 554, endPoint y: 187, distance: 130.4
click at [554, 294] on p "hey@crooked.com" at bounding box center [678, 302] width 251 height 16
copy p "hey@crooked.com"
drag, startPoint x: 551, startPoint y: 255, endPoint x: 690, endPoint y: 260, distance: 139.2
click at [690, 337] on div "Other Contact Support support@iheart.com support@iheart.com" at bounding box center [606, 375] width 616 height 76
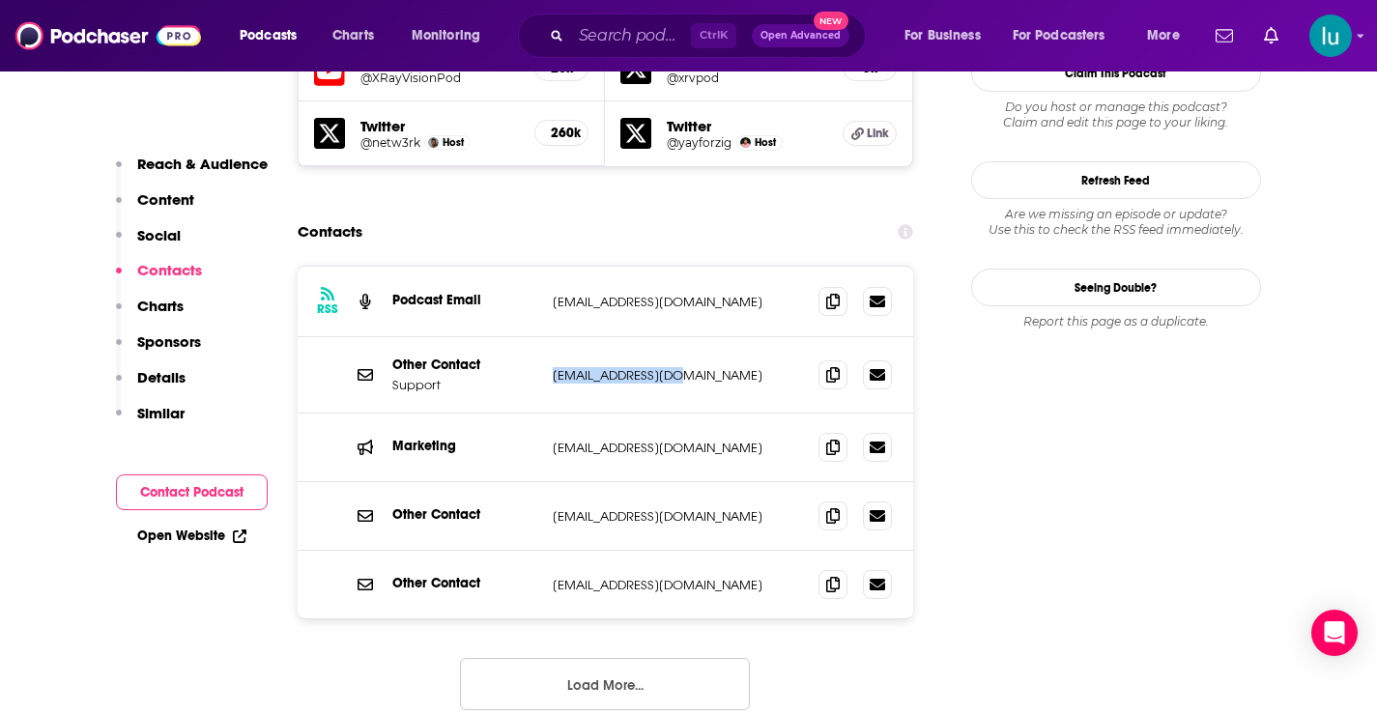
copy p "support@iheart.com"
drag, startPoint x: 691, startPoint y: 401, endPoint x: 567, endPoint y: 404, distance: 123.7
click at [538, 482] on div "Other Contact leaveit@crooked.com leaveit@crooked.com" at bounding box center [606, 516] width 616 height 69
copy div "leaveit@crooked.com"
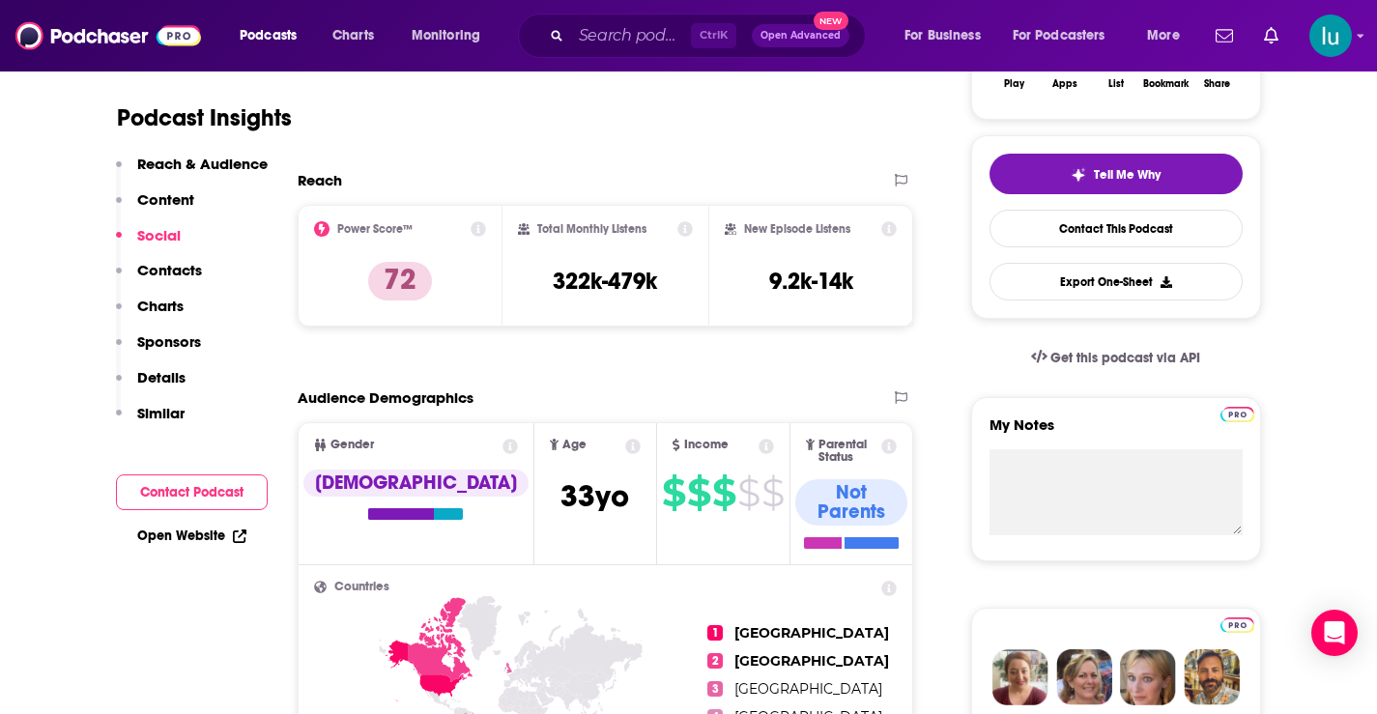
scroll to position [0, 0]
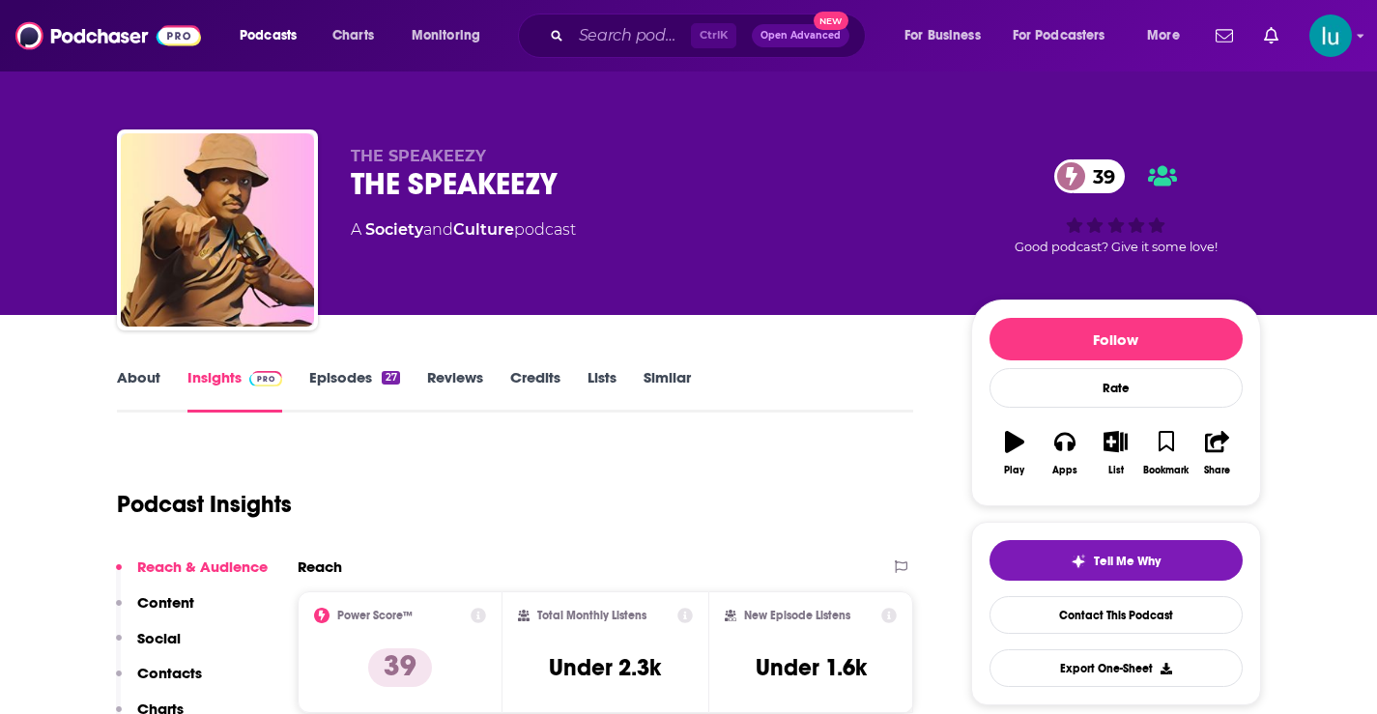
click at [334, 377] on link "Episodes 27" at bounding box center [354, 390] width 90 height 44
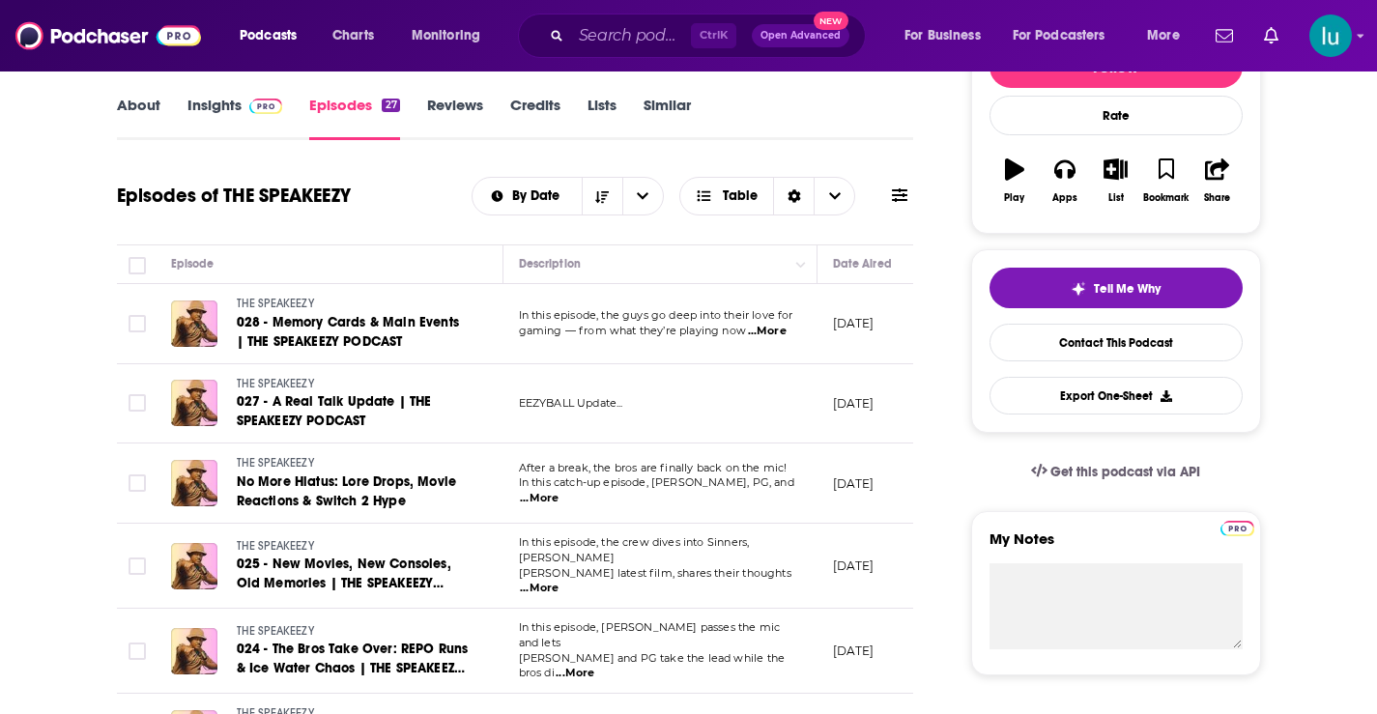
scroll to position [276, 0]
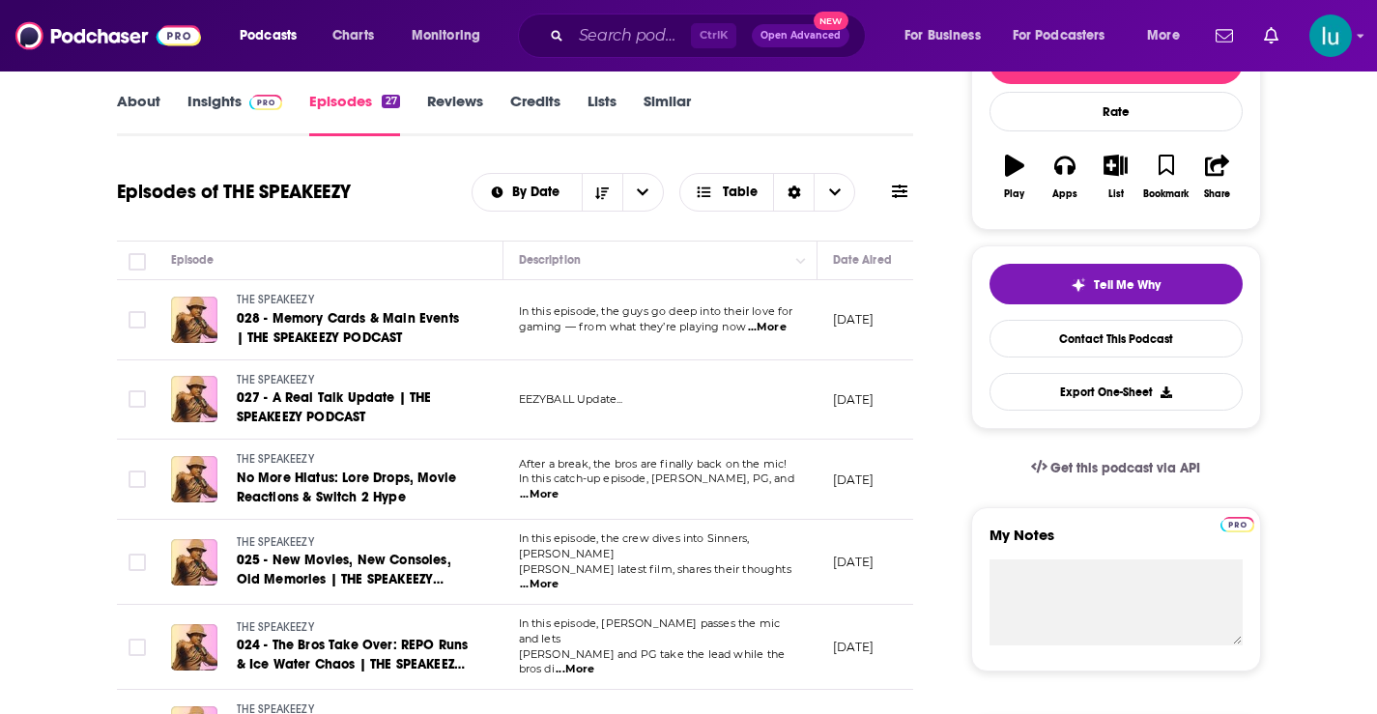
click at [558, 489] on span "...More" at bounding box center [539, 494] width 39 height 15
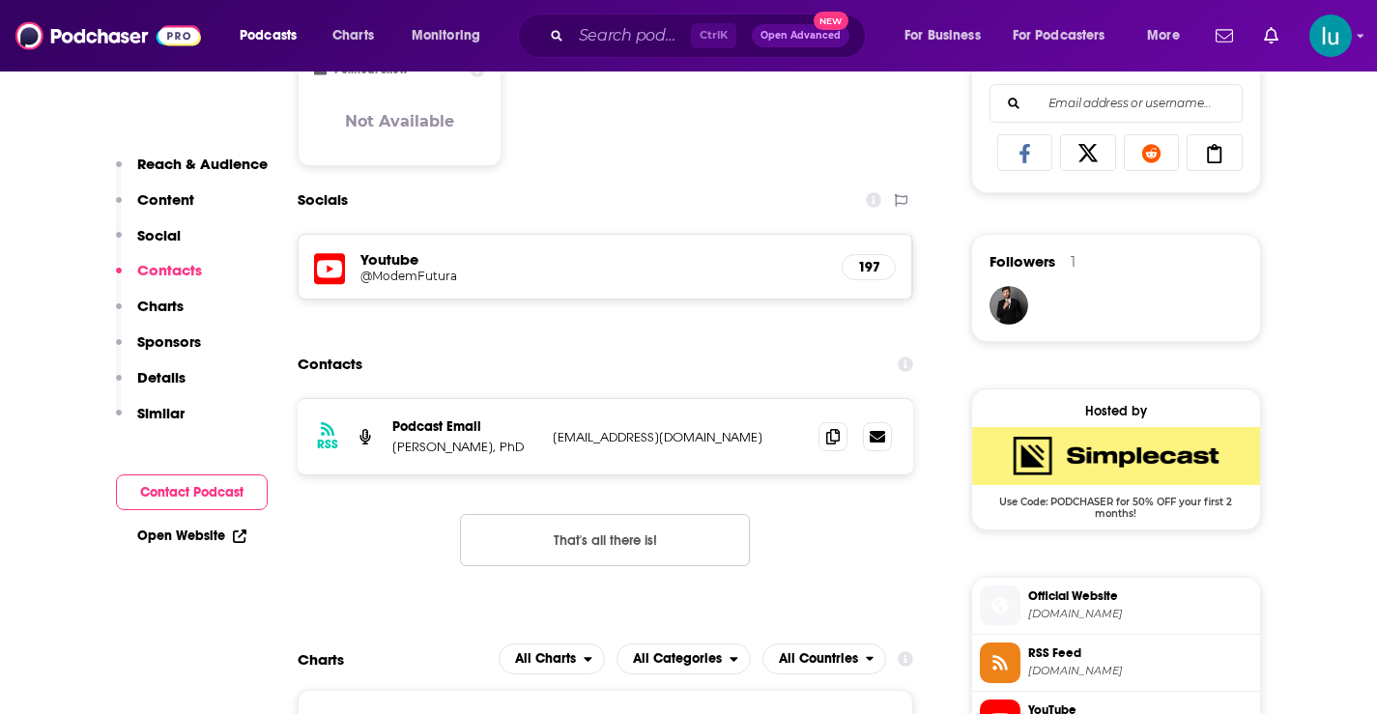
scroll to position [1278, 0]
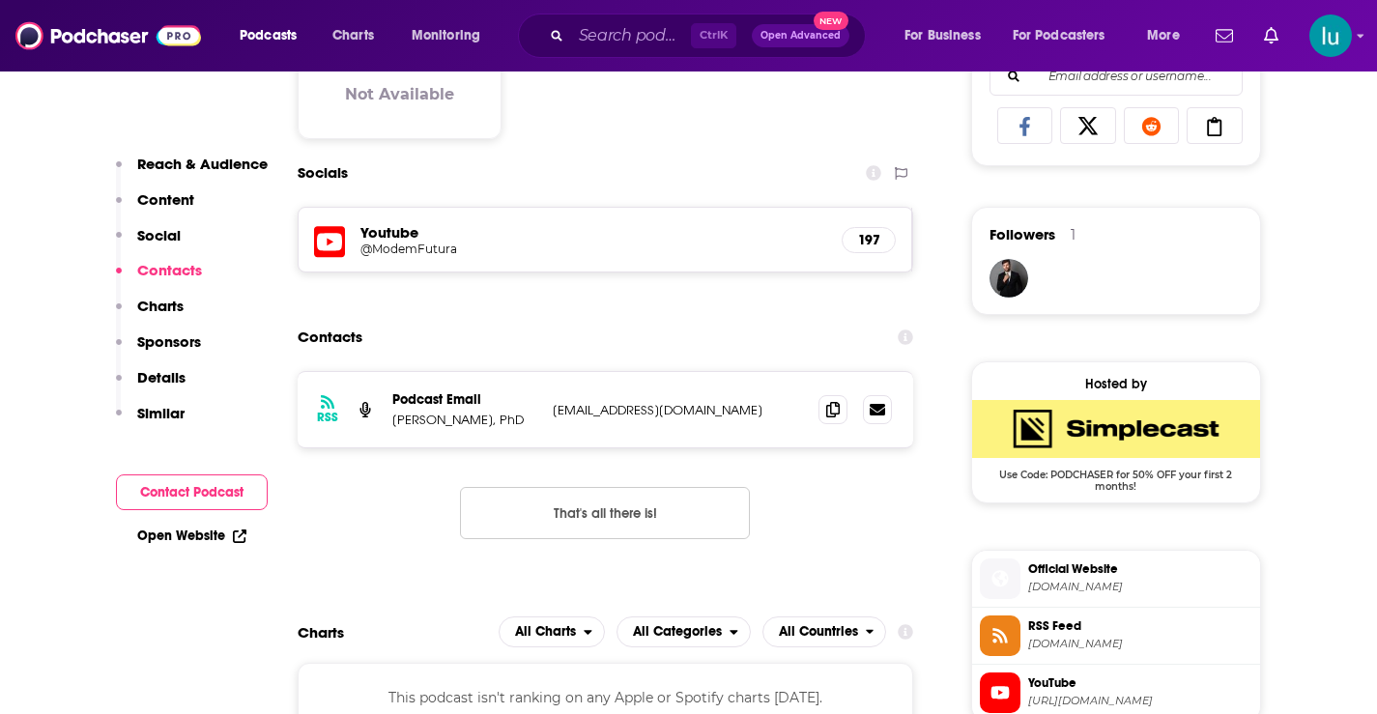
drag, startPoint x: 1384, startPoint y: 33, endPoint x: 1387, endPoint y: 132, distance: 99.6
drag, startPoint x: 714, startPoint y: 410, endPoint x: 545, endPoint y: 415, distance: 169.2
click at [0, 0] on div "Podcast Email Sean Leahy, PhD hello@modemfutura.com hello@modemfutura.com" at bounding box center [0, 0] width 0 height 0
copy div "hello@modemfutura.com"
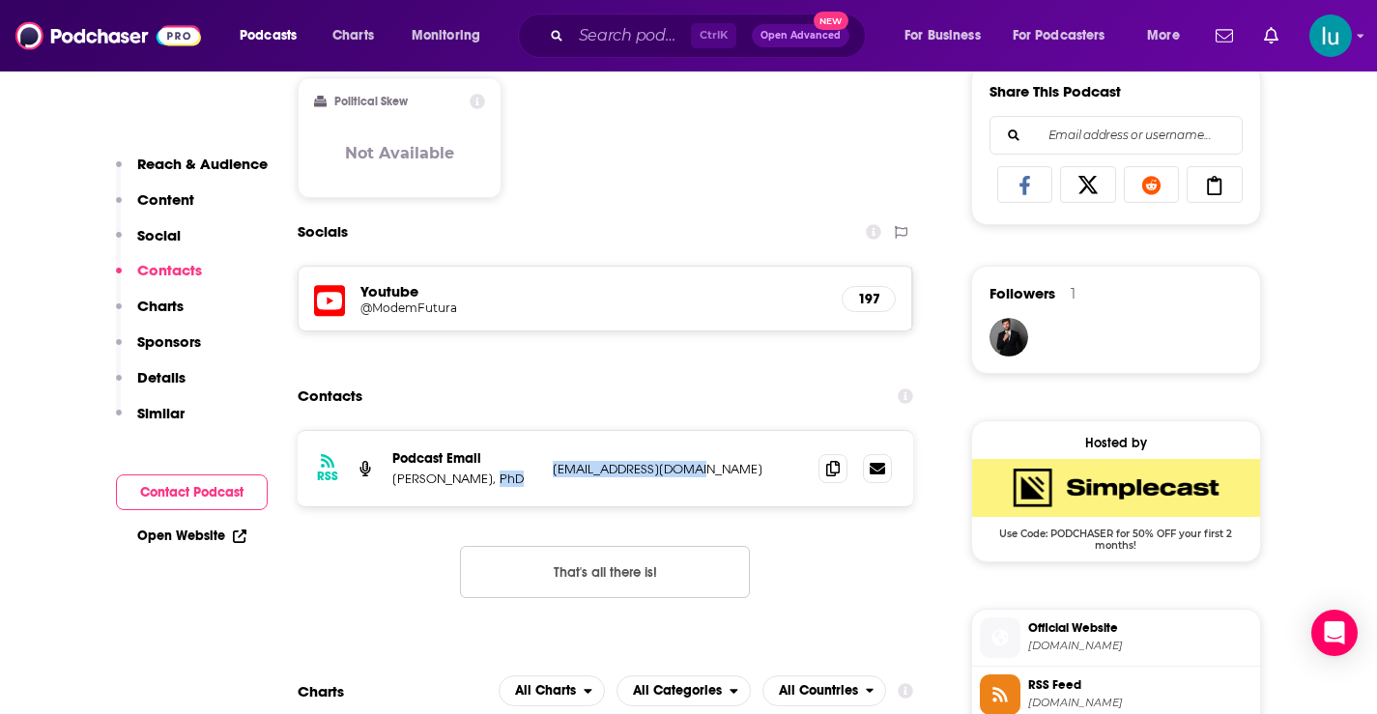
scroll to position [1330, 0]
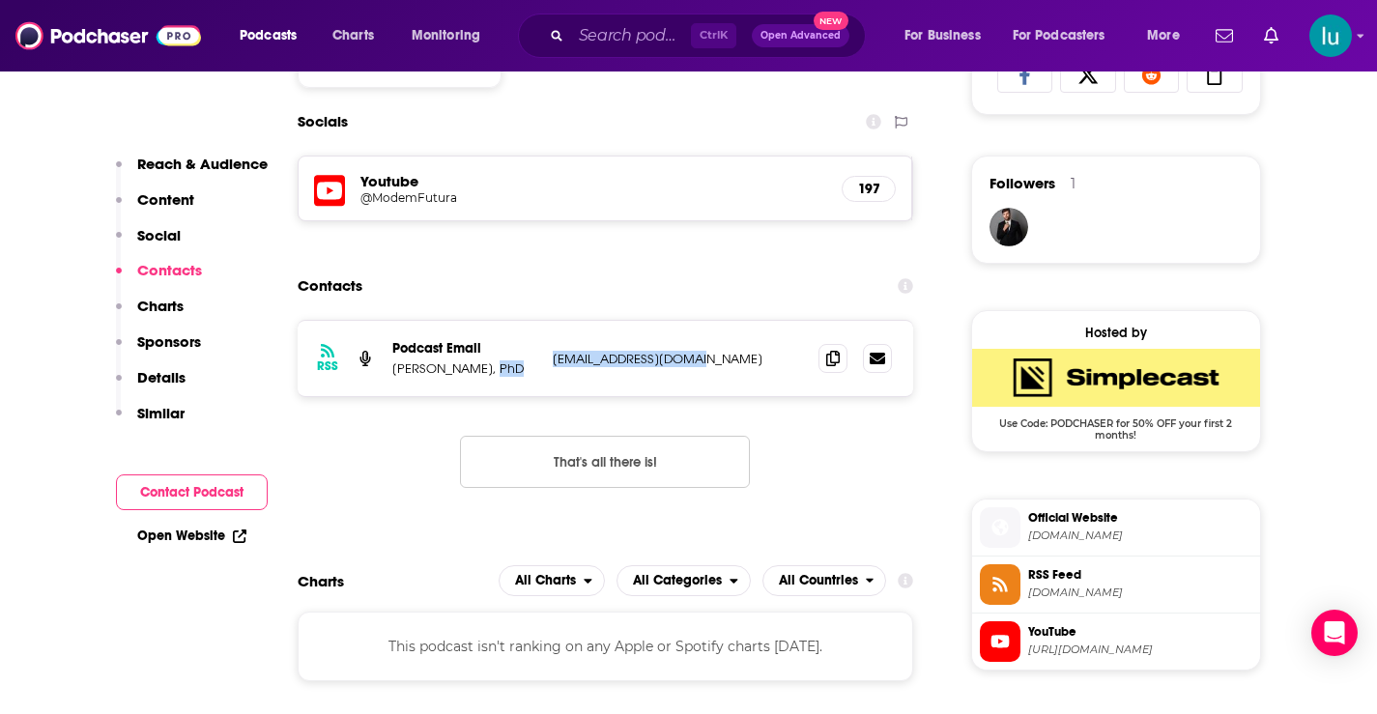
copy div "hello@modemfutura.com"
